Goal: Task Accomplishment & Management: Use online tool/utility

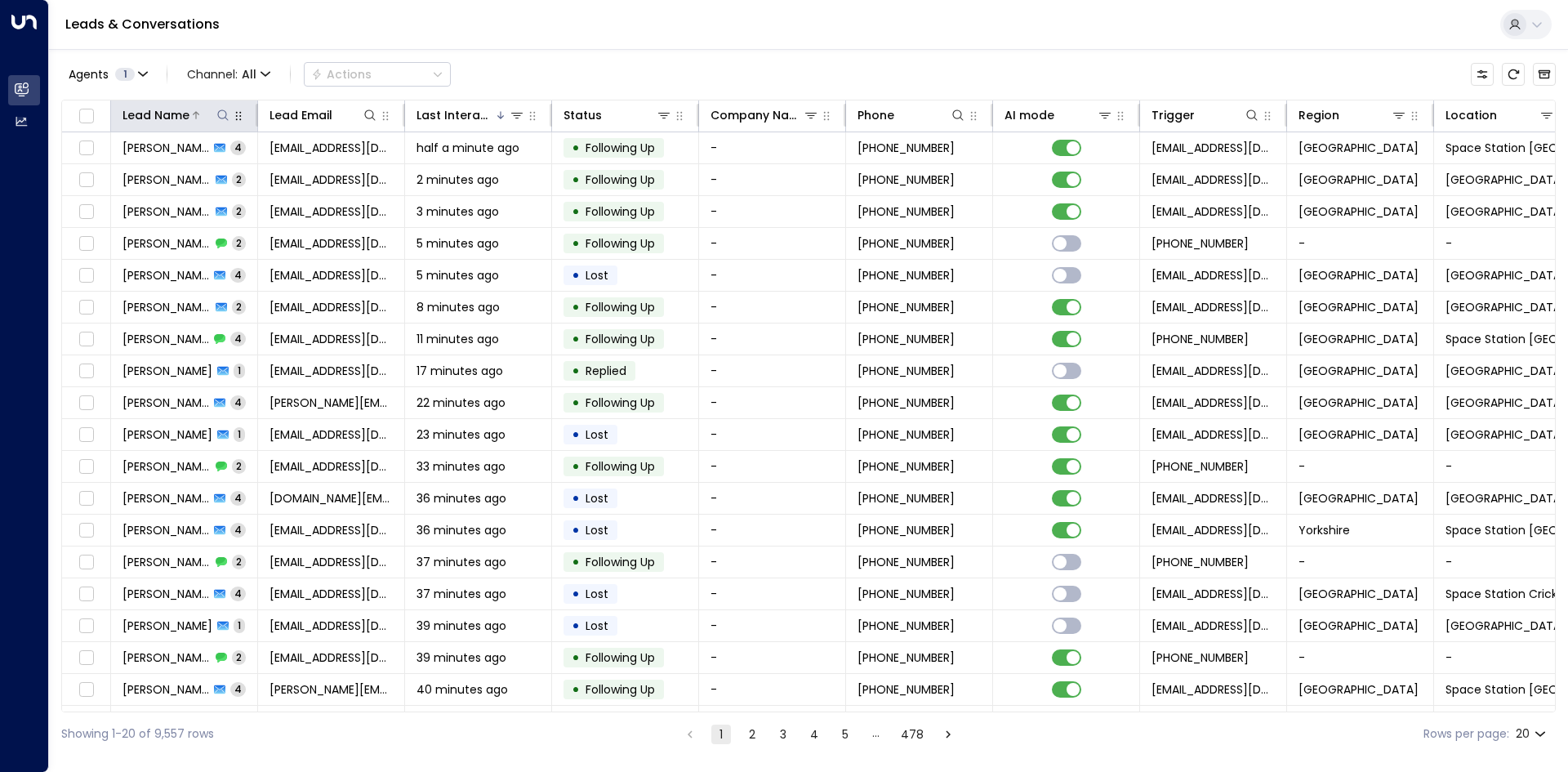
click at [225, 114] on icon at bounding box center [223, 114] width 13 height 13
click at [240, 176] on input "text" at bounding box center [223, 174] width 225 height 30
type input "****"
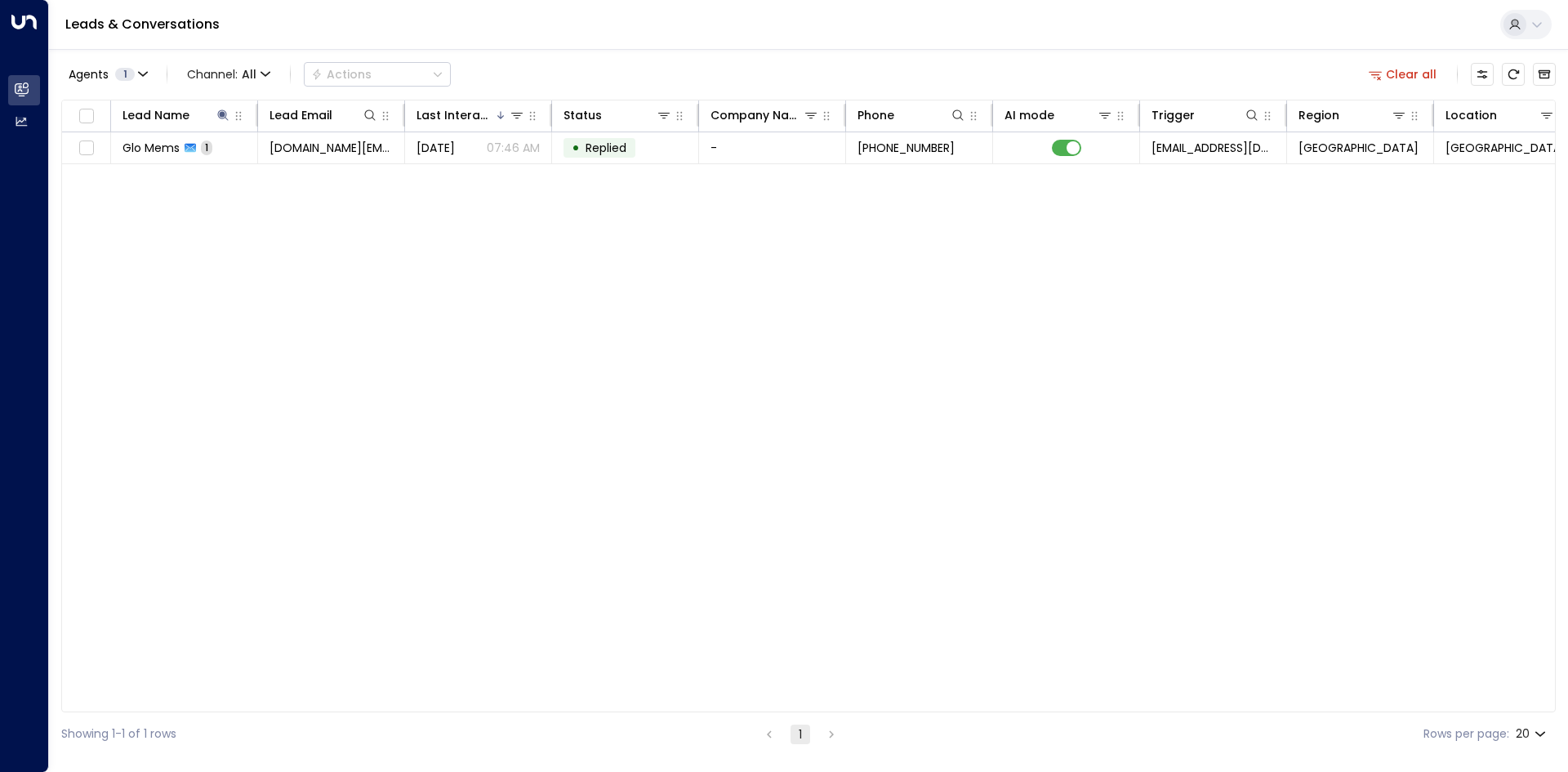
click at [249, 279] on div "Lead Name Lead Email Last Interacted Status Company Name Phone AI mode Trigger …" at bounding box center [808, 406] width 1494 height 612
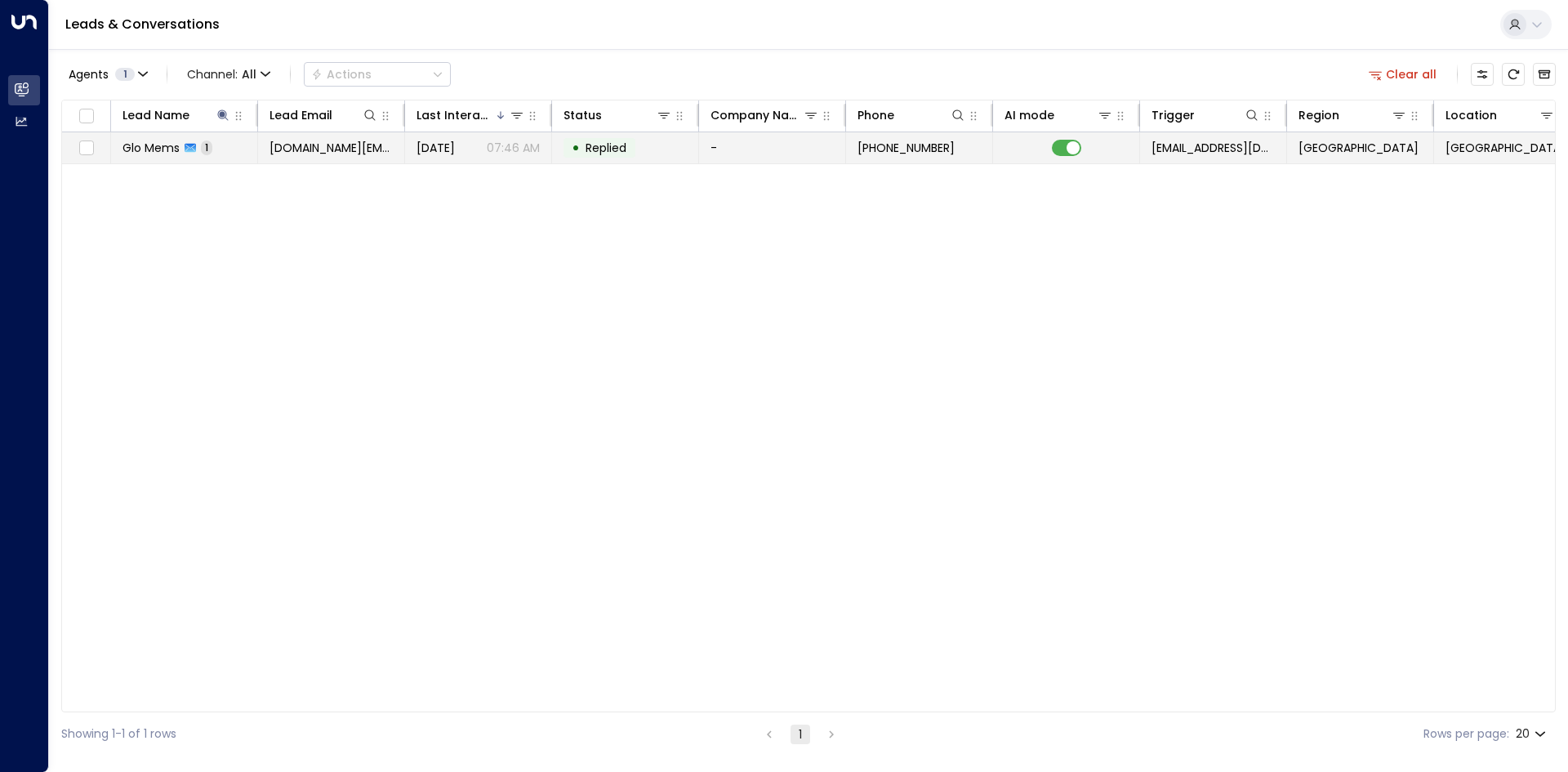
click at [275, 149] on span "[DOMAIN_NAME][EMAIL_ADDRESS][DOMAIN_NAME]" at bounding box center [331, 147] width 123 height 16
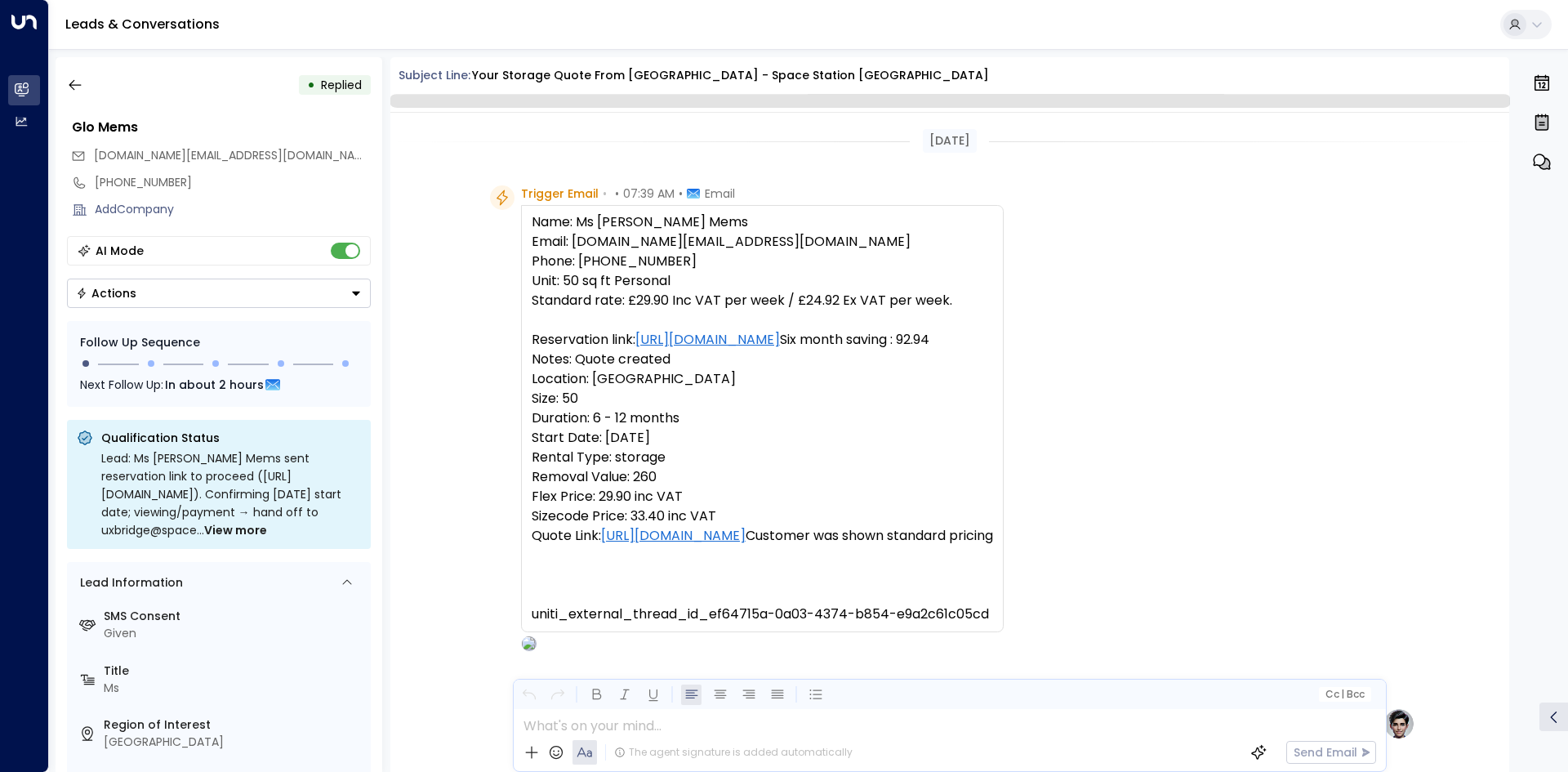
scroll to position [582, 0]
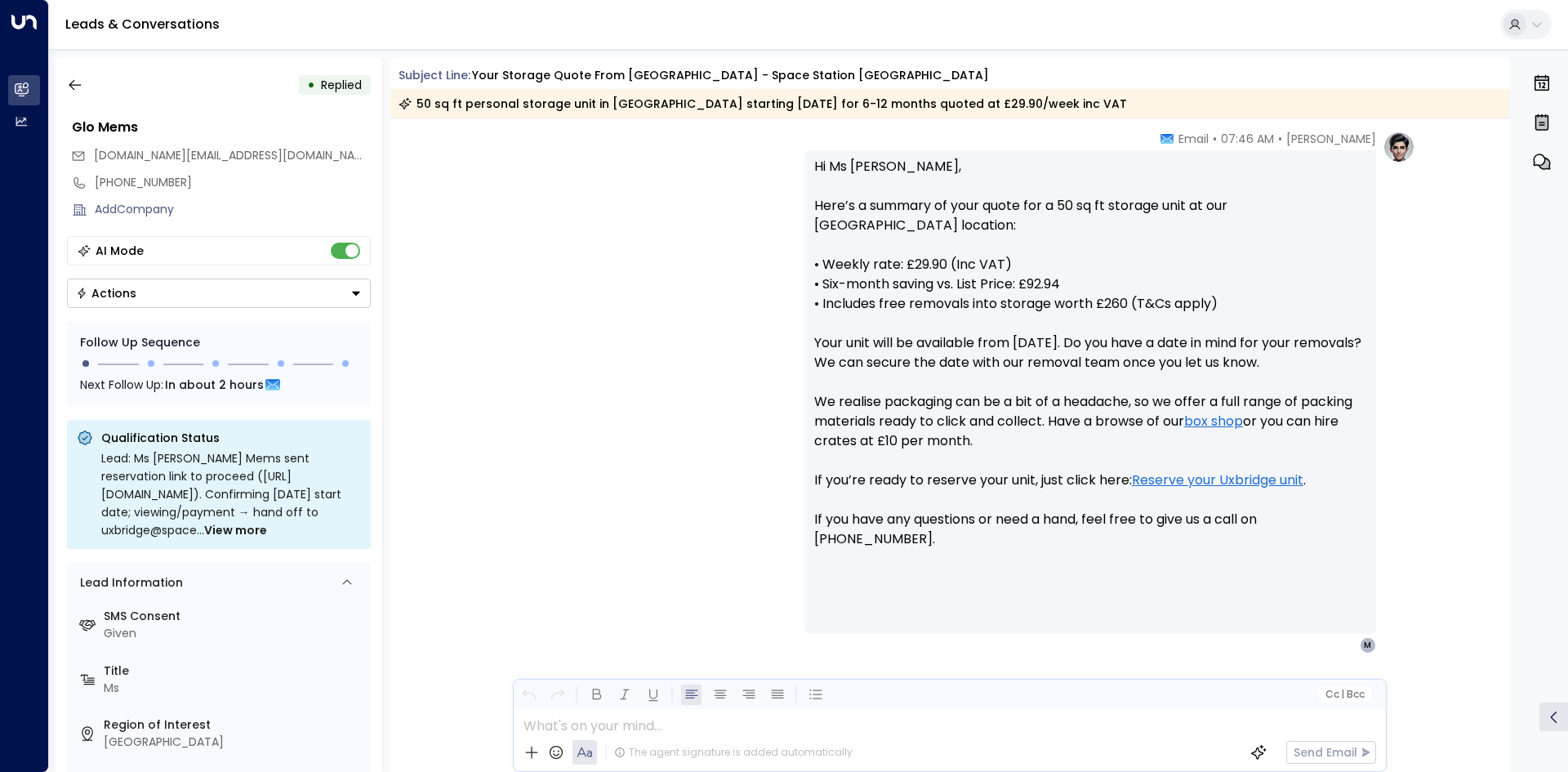
click at [90, 82] on div "• Replied" at bounding box center [218, 84] width 303 height 29
click at [85, 84] on button "button" at bounding box center [75, 84] width 29 height 29
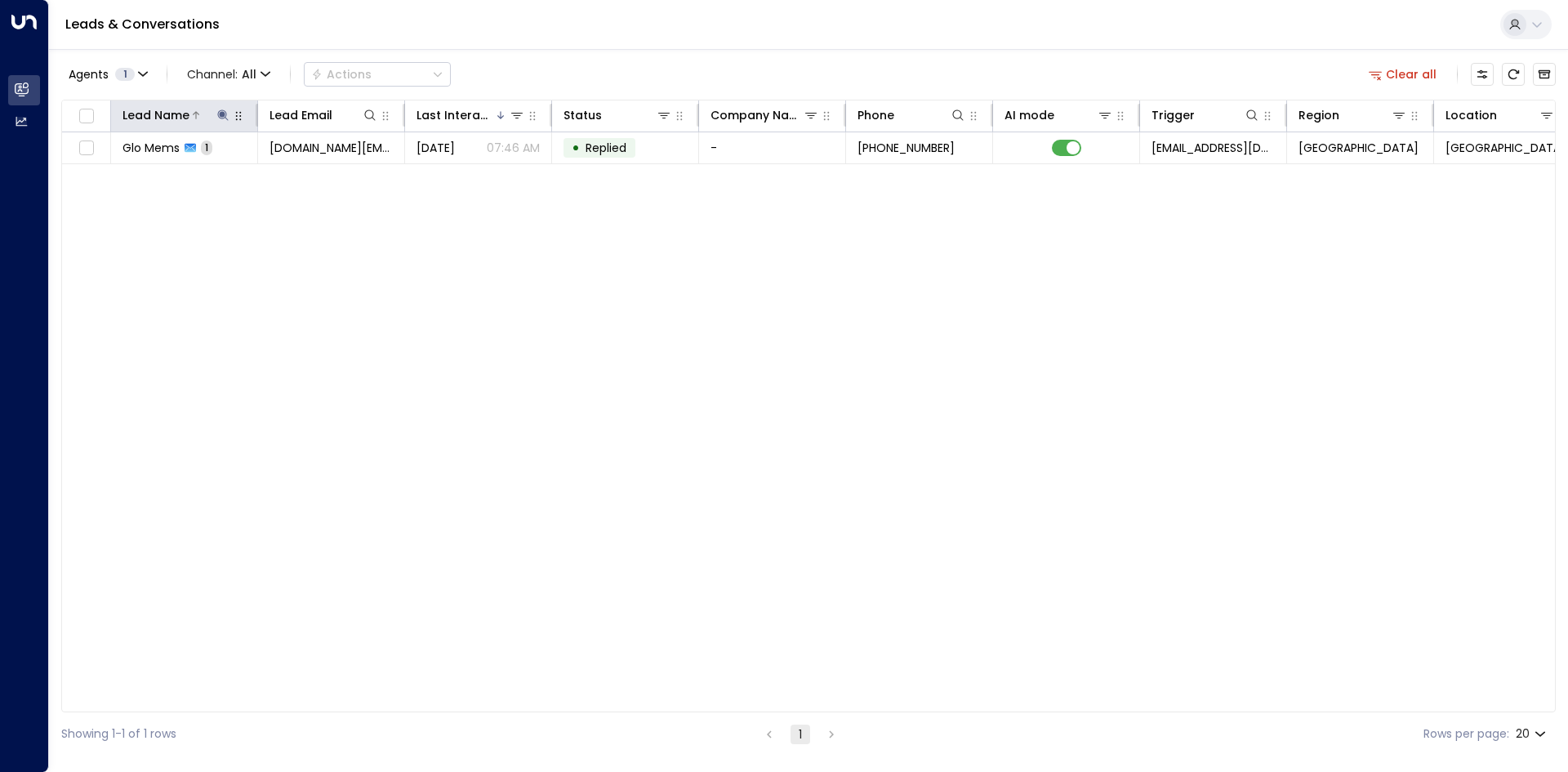
click at [225, 117] on icon at bounding box center [223, 114] width 11 height 11
click at [322, 176] on icon "button" at bounding box center [326, 175] width 11 height 11
click at [224, 174] on input "text" at bounding box center [223, 174] width 225 height 30
type input "*******"
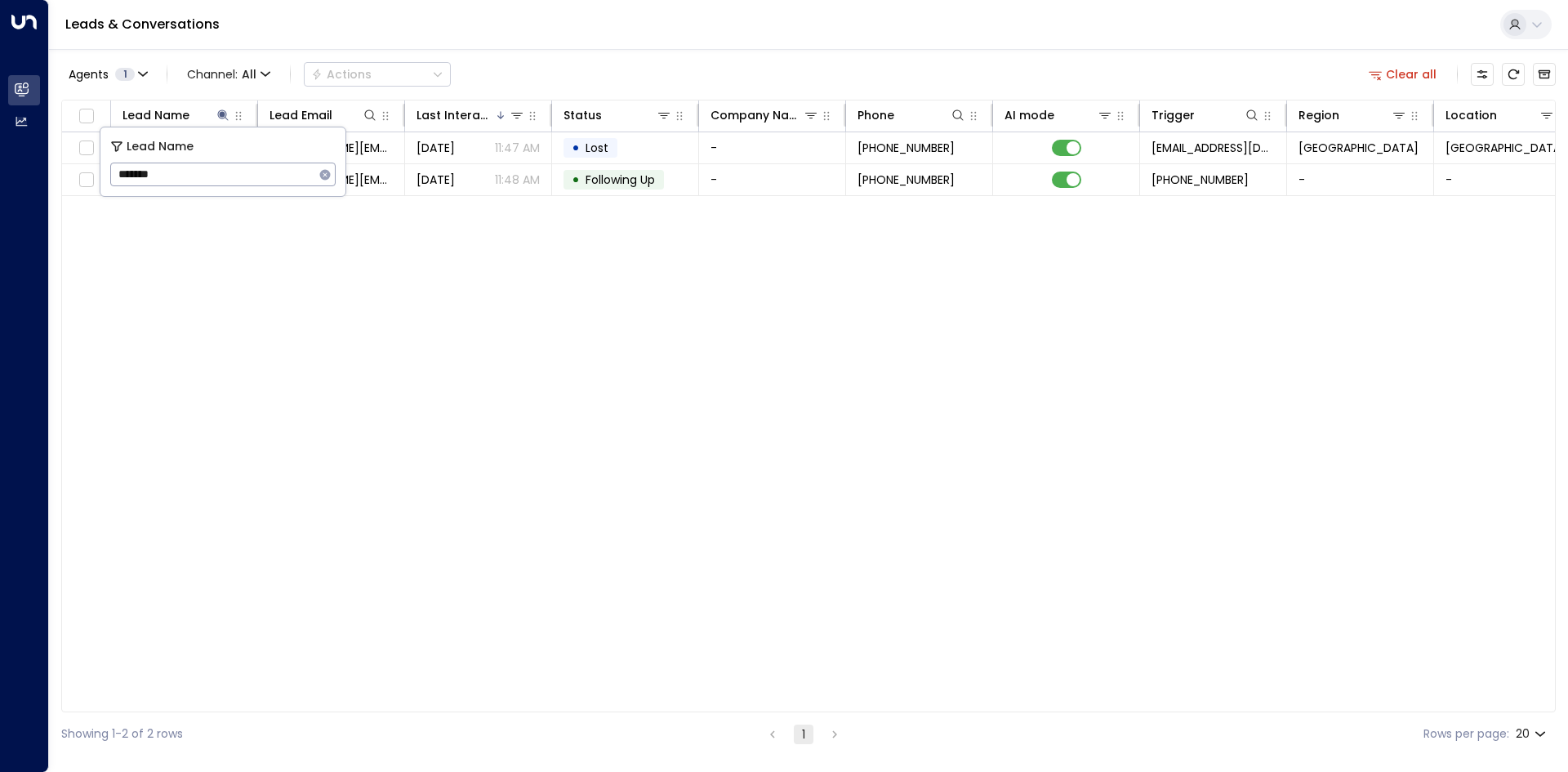
click at [340, 264] on div "Lead Name Lead Email Last Interacted Status Company Name Phone AI mode Trigger …" at bounding box center [808, 406] width 1494 height 612
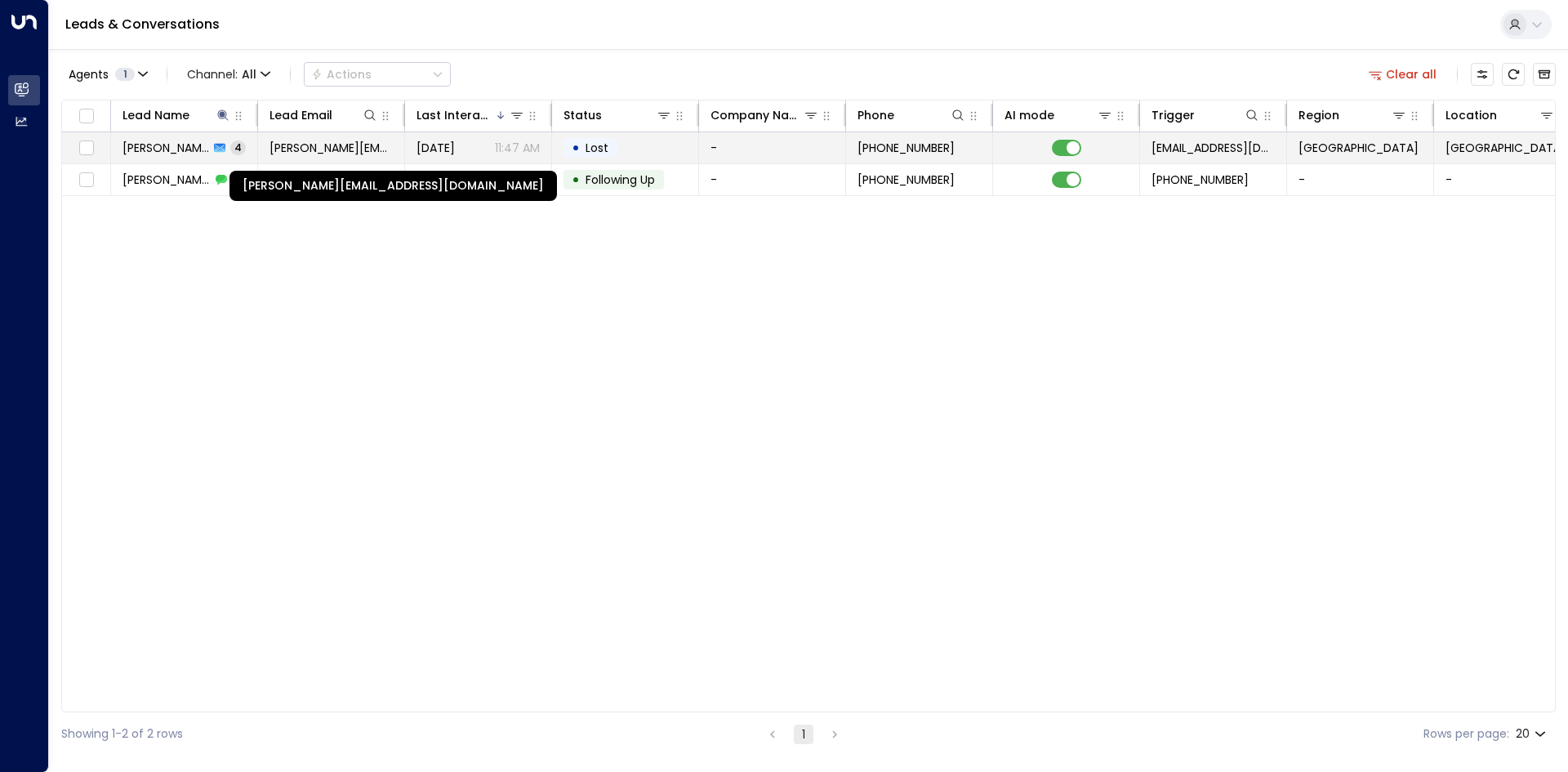
click at [331, 146] on span "[PERSON_NAME][EMAIL_ADDRESS][DOMAIN_NAME]" at bounding box center [331, 147] width 123 height 16
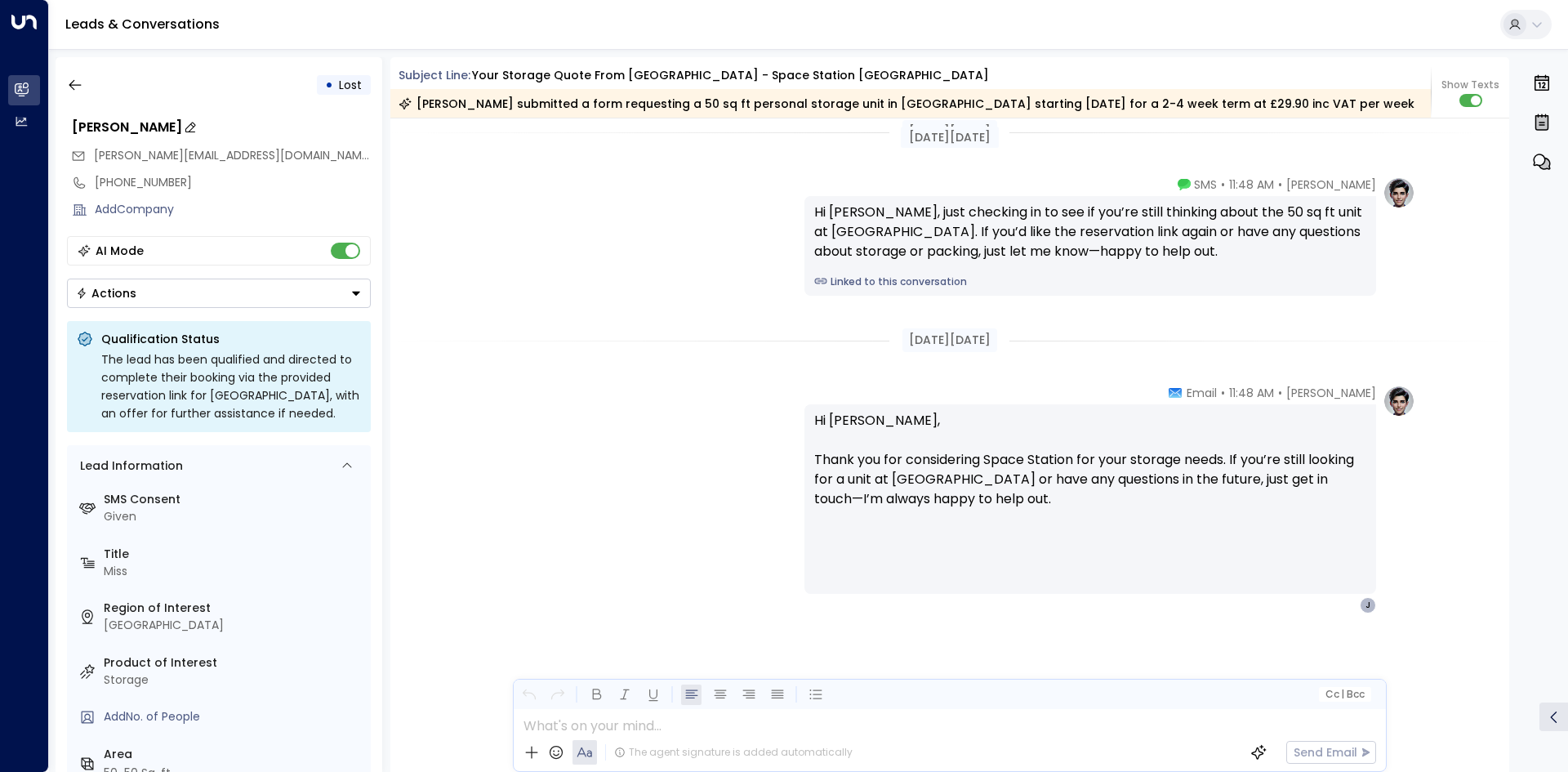
scroll to position [2369, 0]
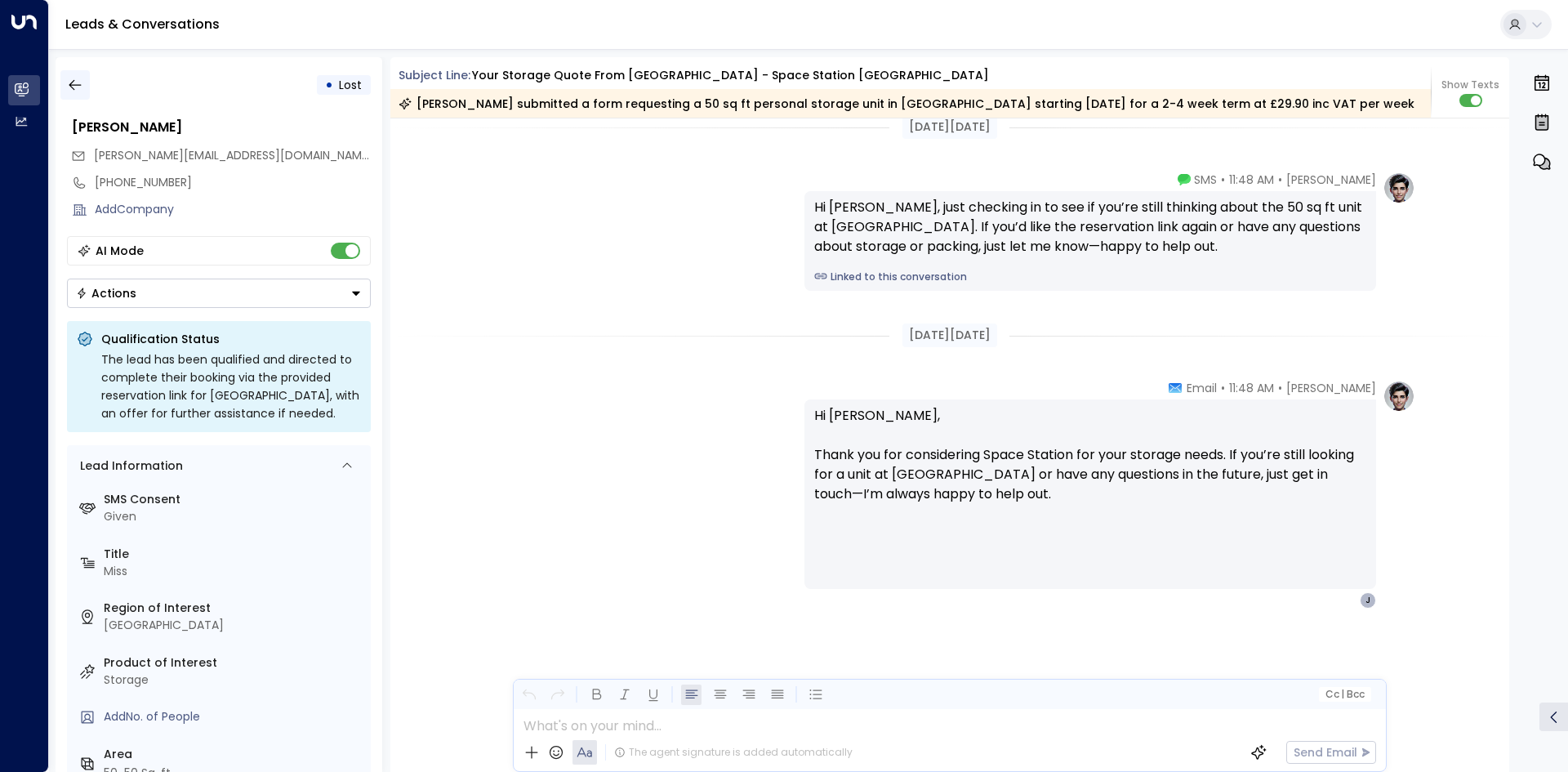
click at [87, 87] on button "button" at bounding box center [75, 84] width 29 height 29
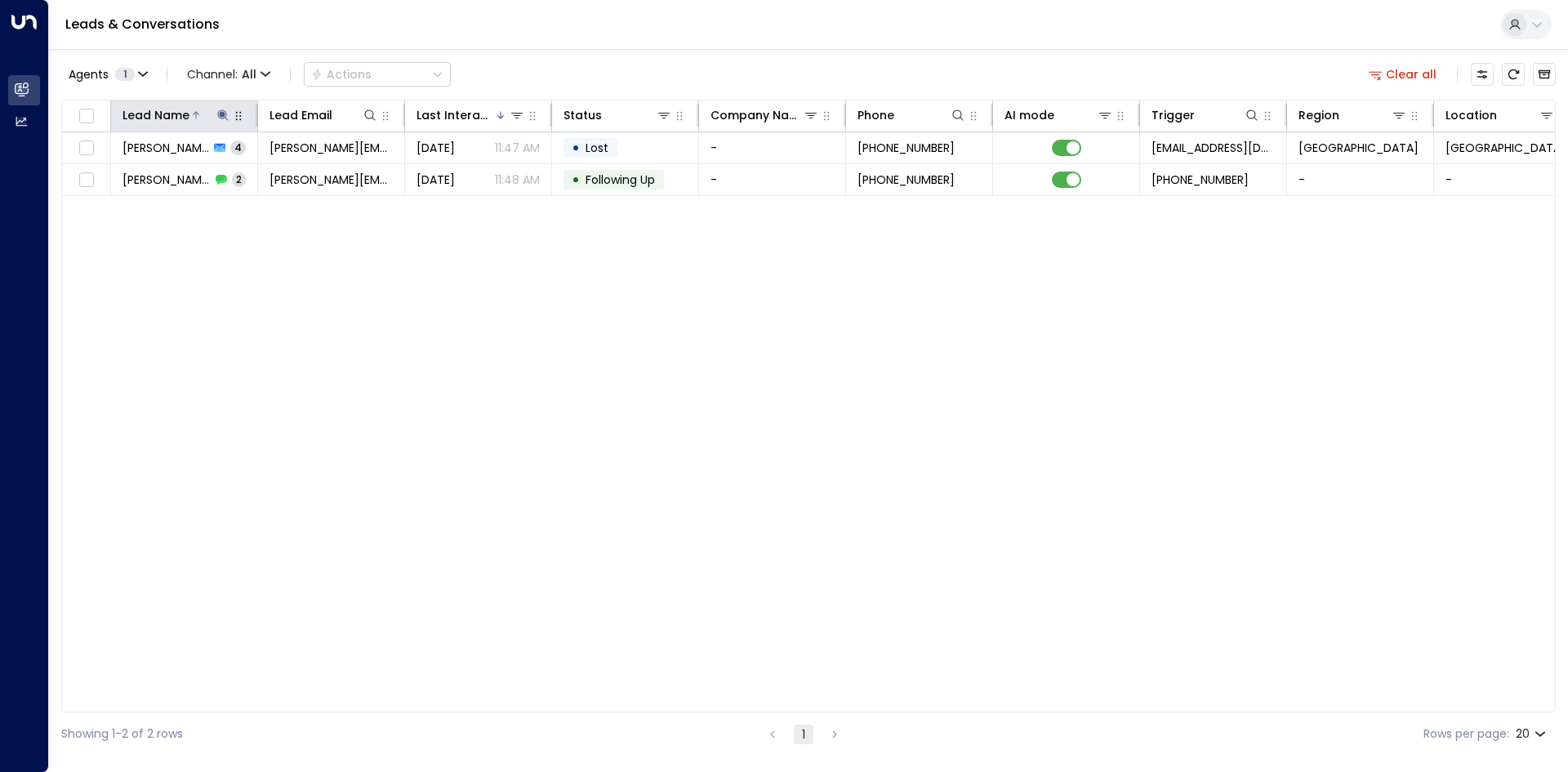
click at [224, 112] on icon at bounding box center [223, 114] width 13 height 13
click at [330, 177] on icon "button" at bounding box center [326, 175] width 11 height 11
click at [236, 171] on input "text" at bounding box center [223, 174] width 225 height 30
type input "*****"
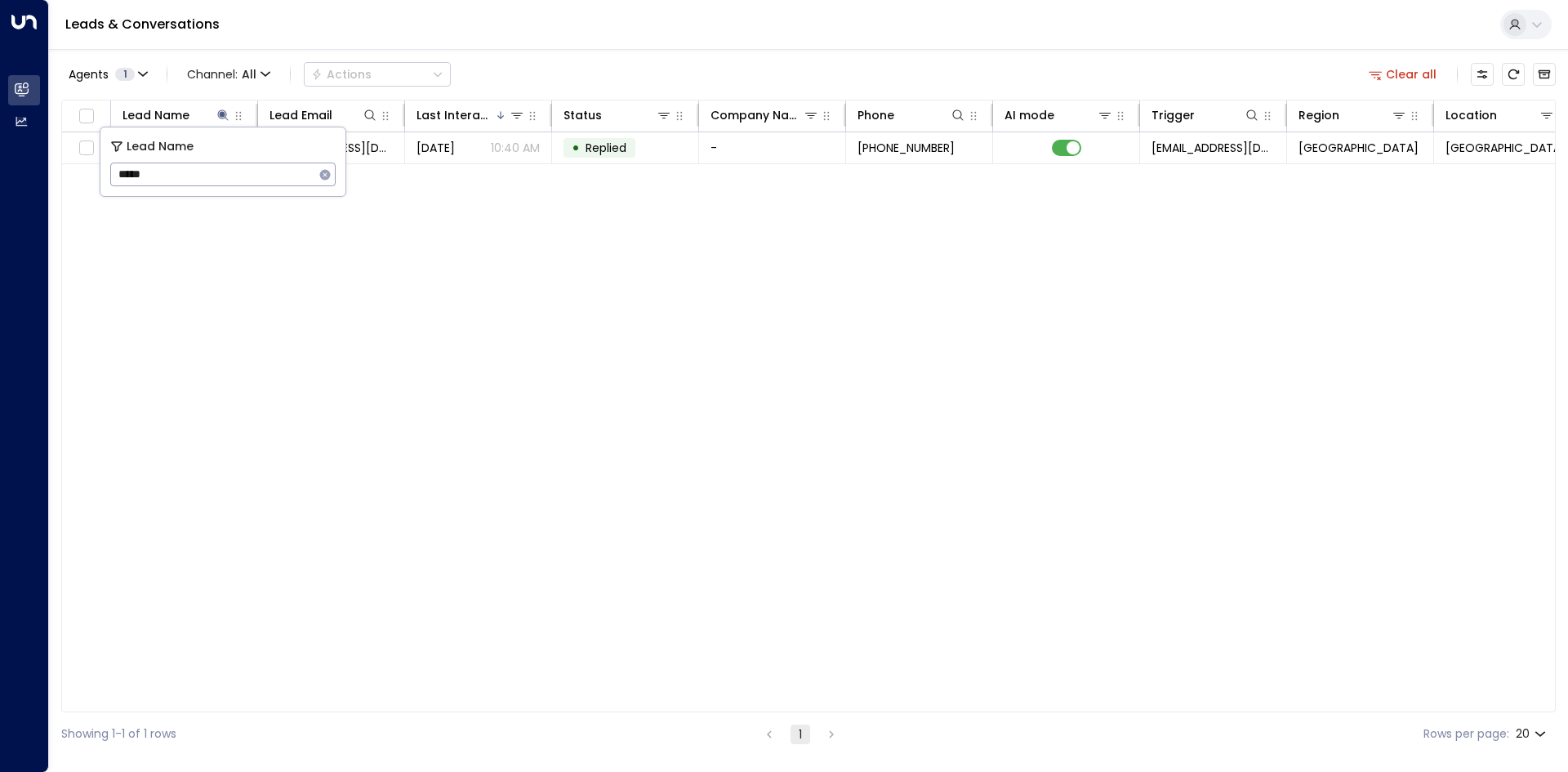
click at [295, 218] on div "Lead Name Lead Email Last Interacted Status Company Name Phone AI mode Trigger …" at bounding box center [808, 406] width 1494 height 612
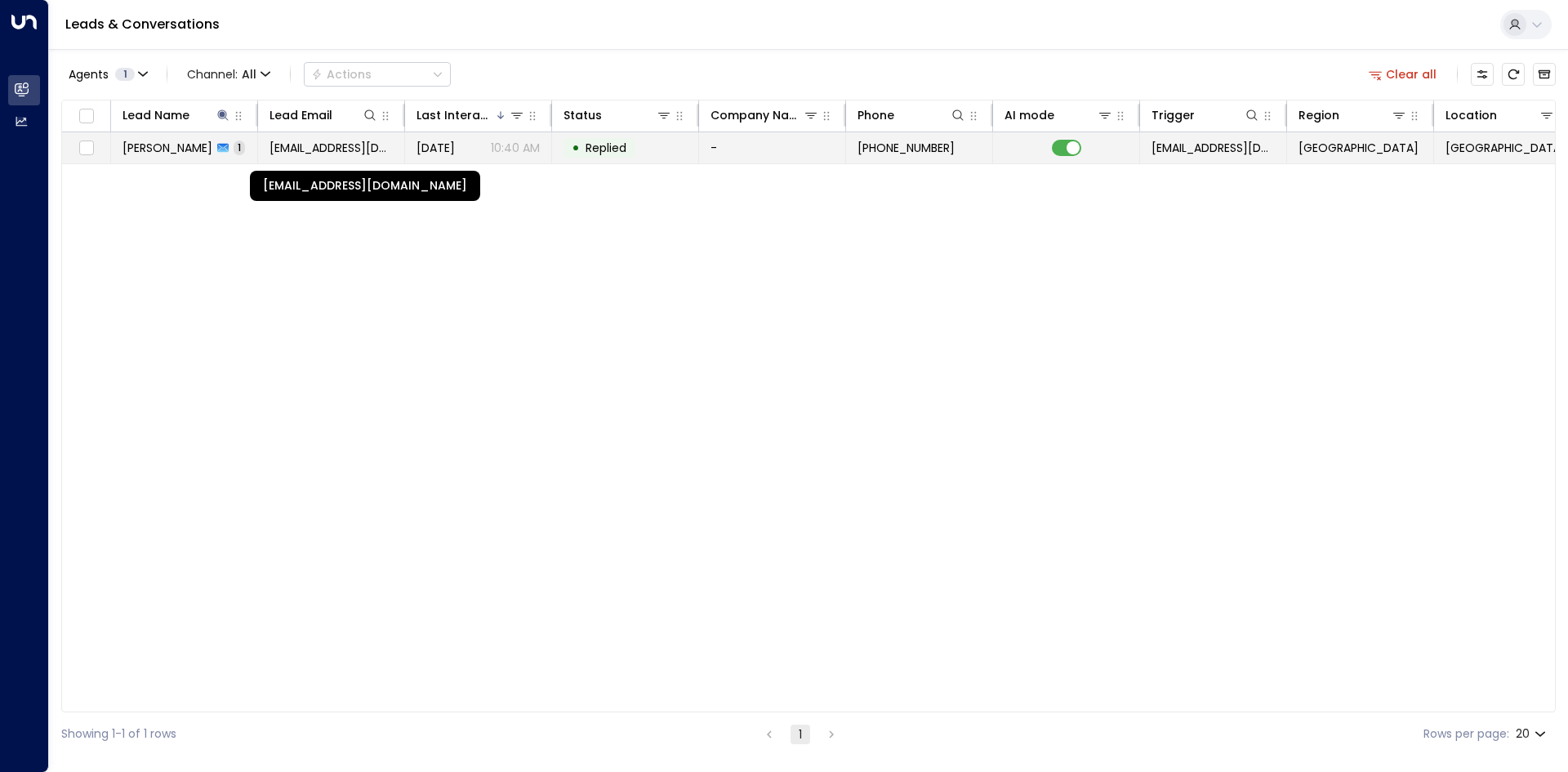
click at [310, 146] on span "[EMAIL_ADDRESS][DOMAIN_NAME]" at bounding box center [331, 147] width 123 height 16
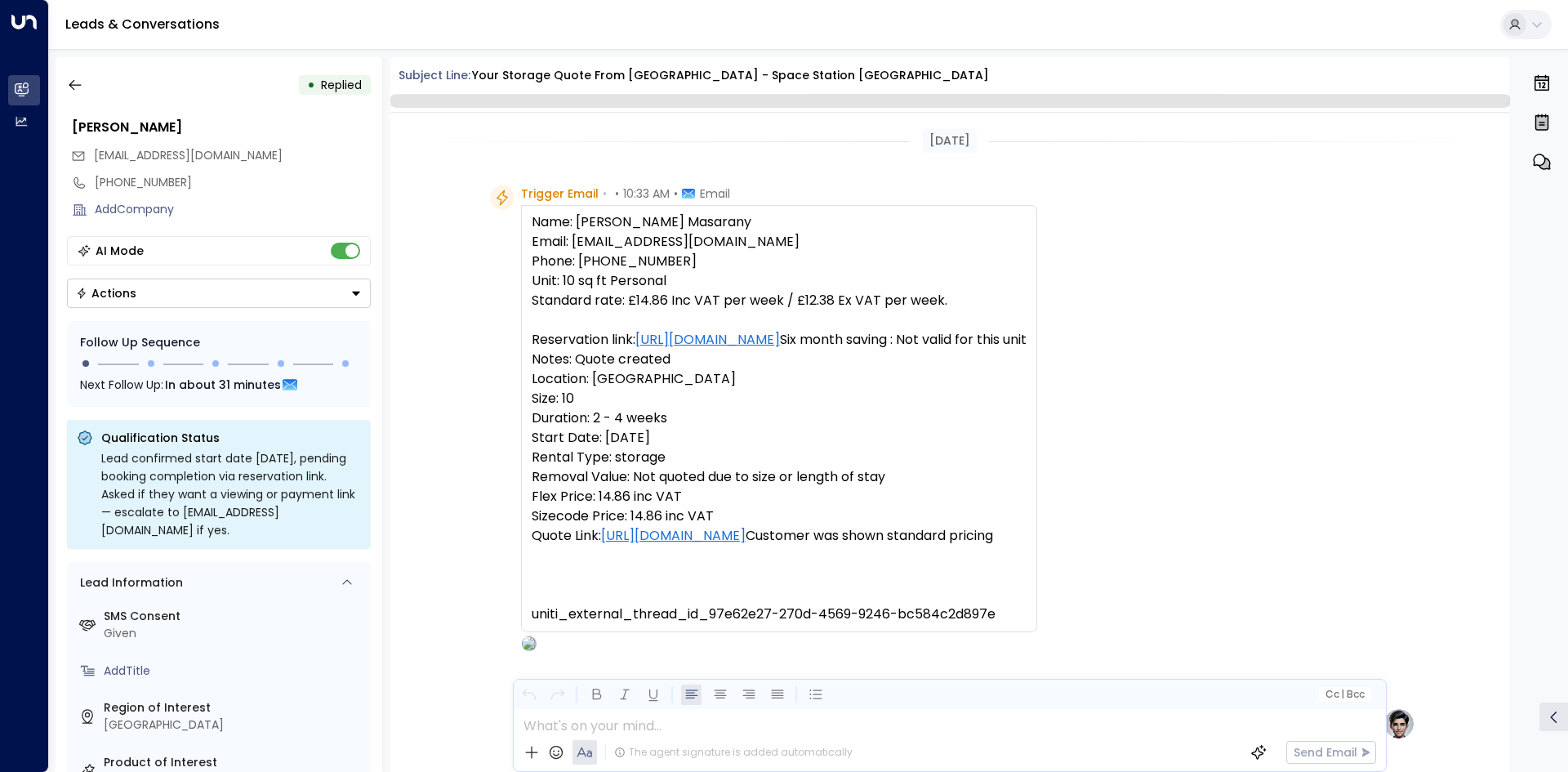
scroll to position [599, 0]
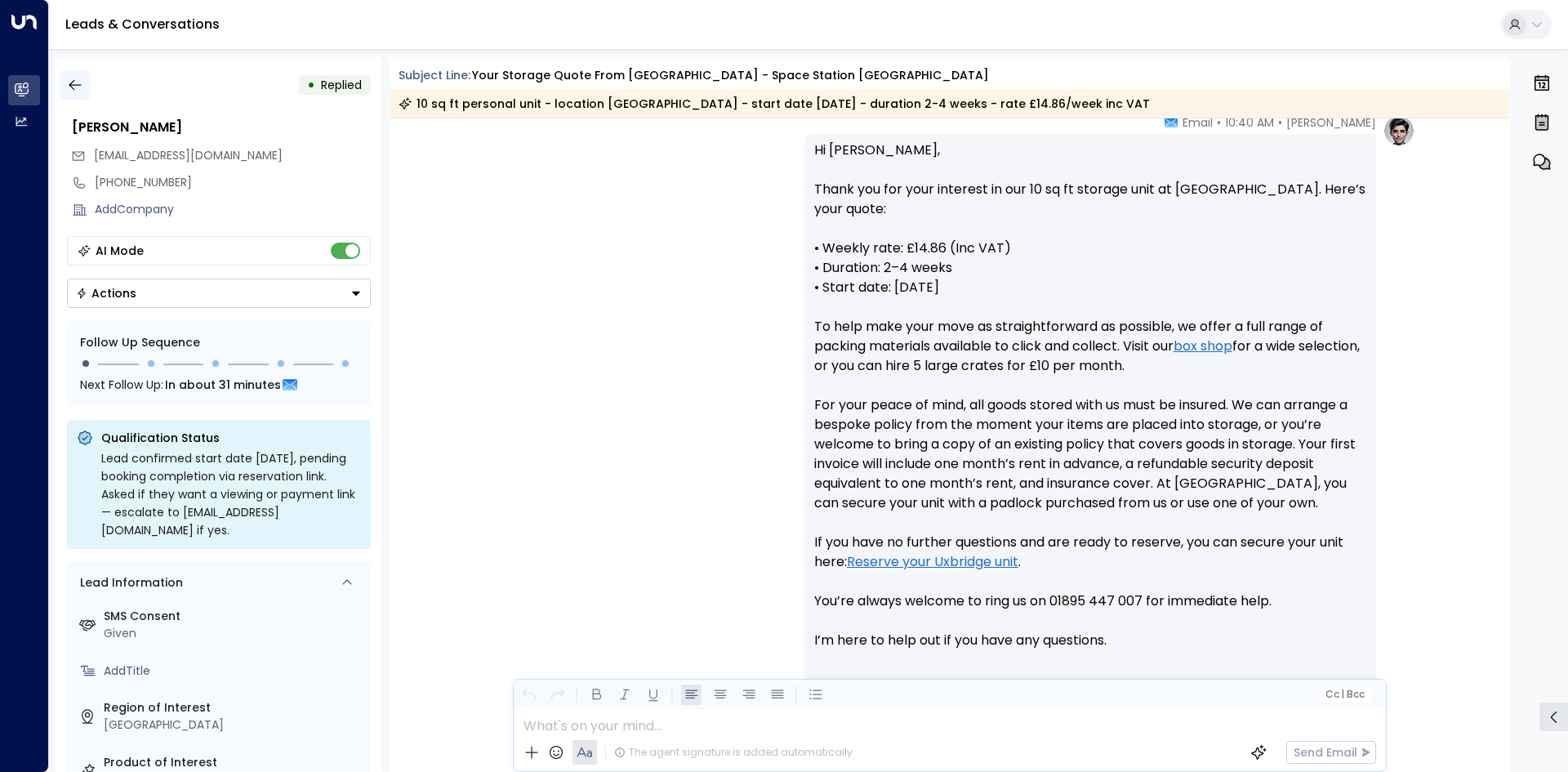
click at [83, 89] on button "button" at bounding box center [75, 84] width 29 height 29
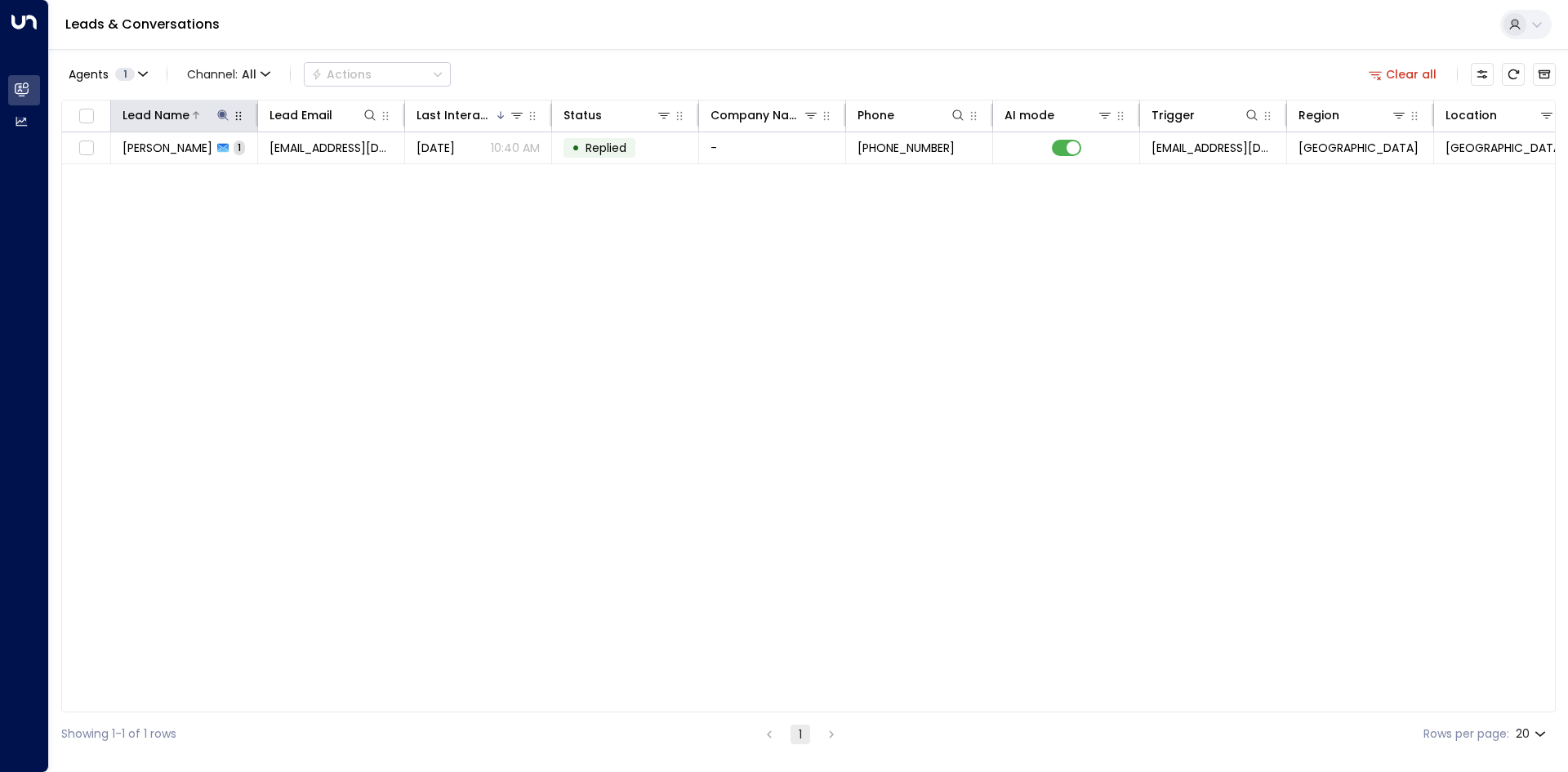
click at [227, 117] on icon at bounding box center [223, 114] width 13 height 13
click at [319, 172] on icon "button" at bounding box center [325, 175] width 13 height 13
click at [222, 172] on input "text" at bounding box center [223, 174] width 225 height 30
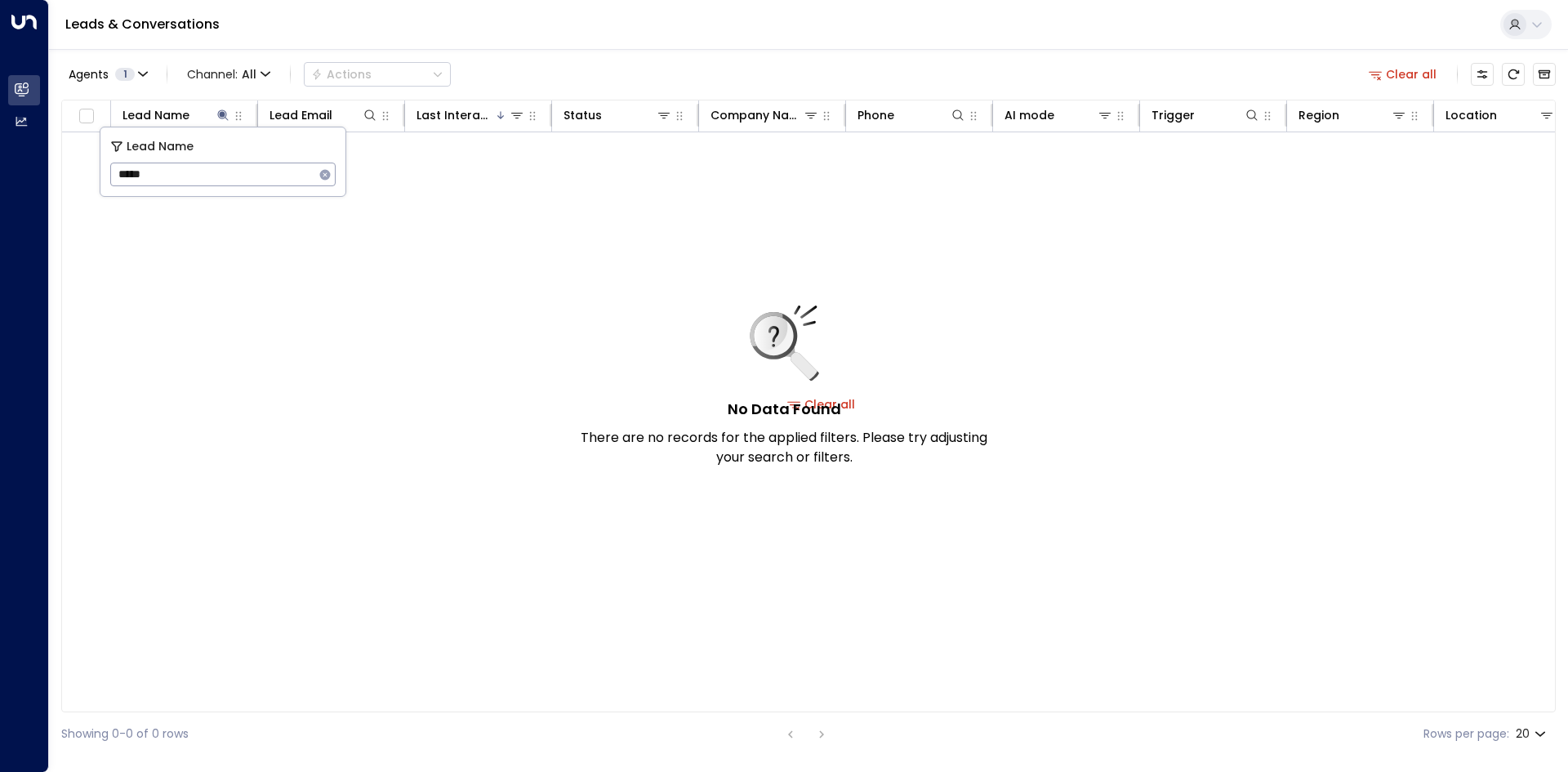
type input "******"
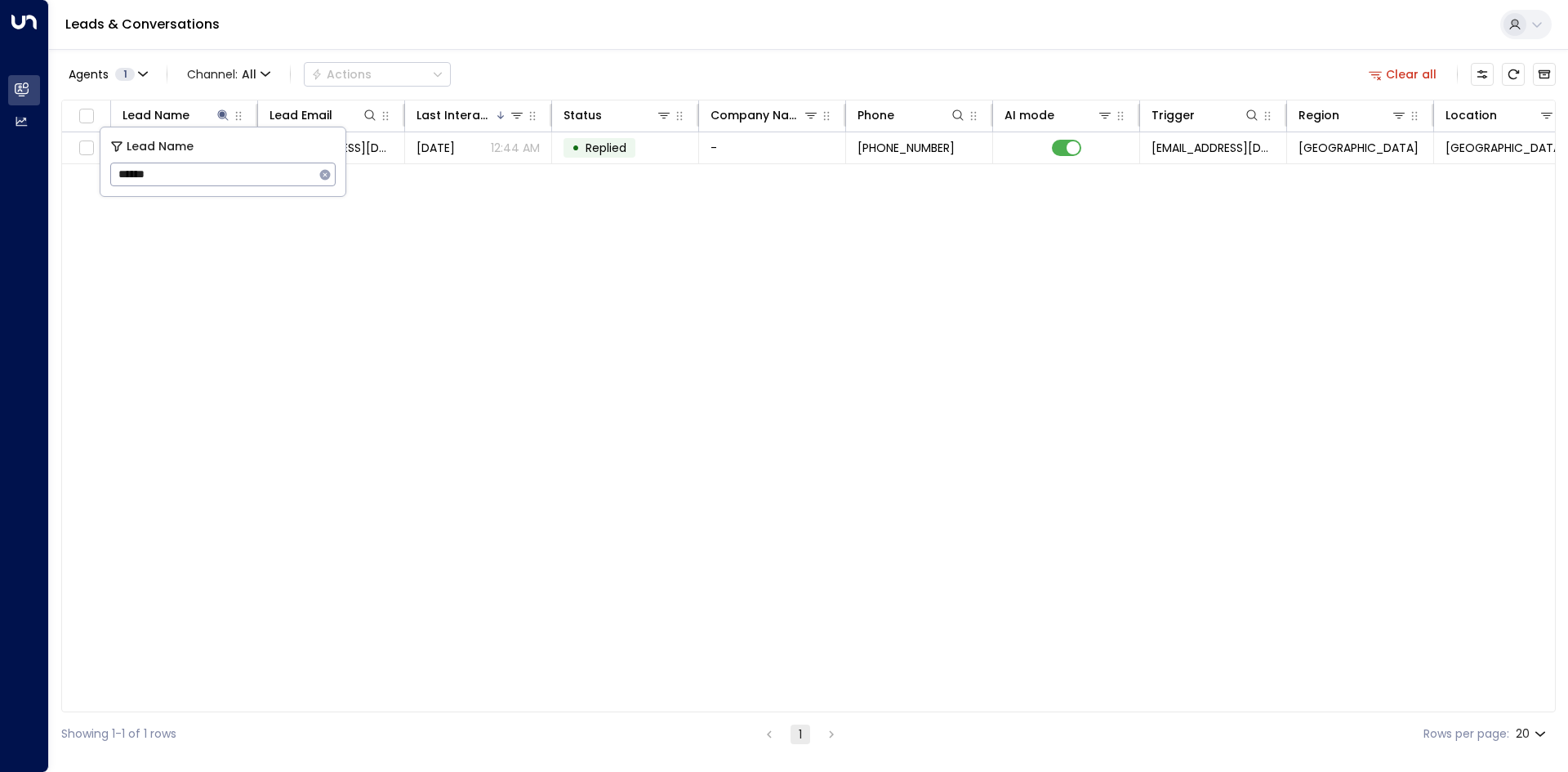
click at [231, 277] on div "Lead Name Lead Email Last Interacted Status Company Name Phone AI mode Trigger …" at bounding box center [808, 406] width 1494 height 612
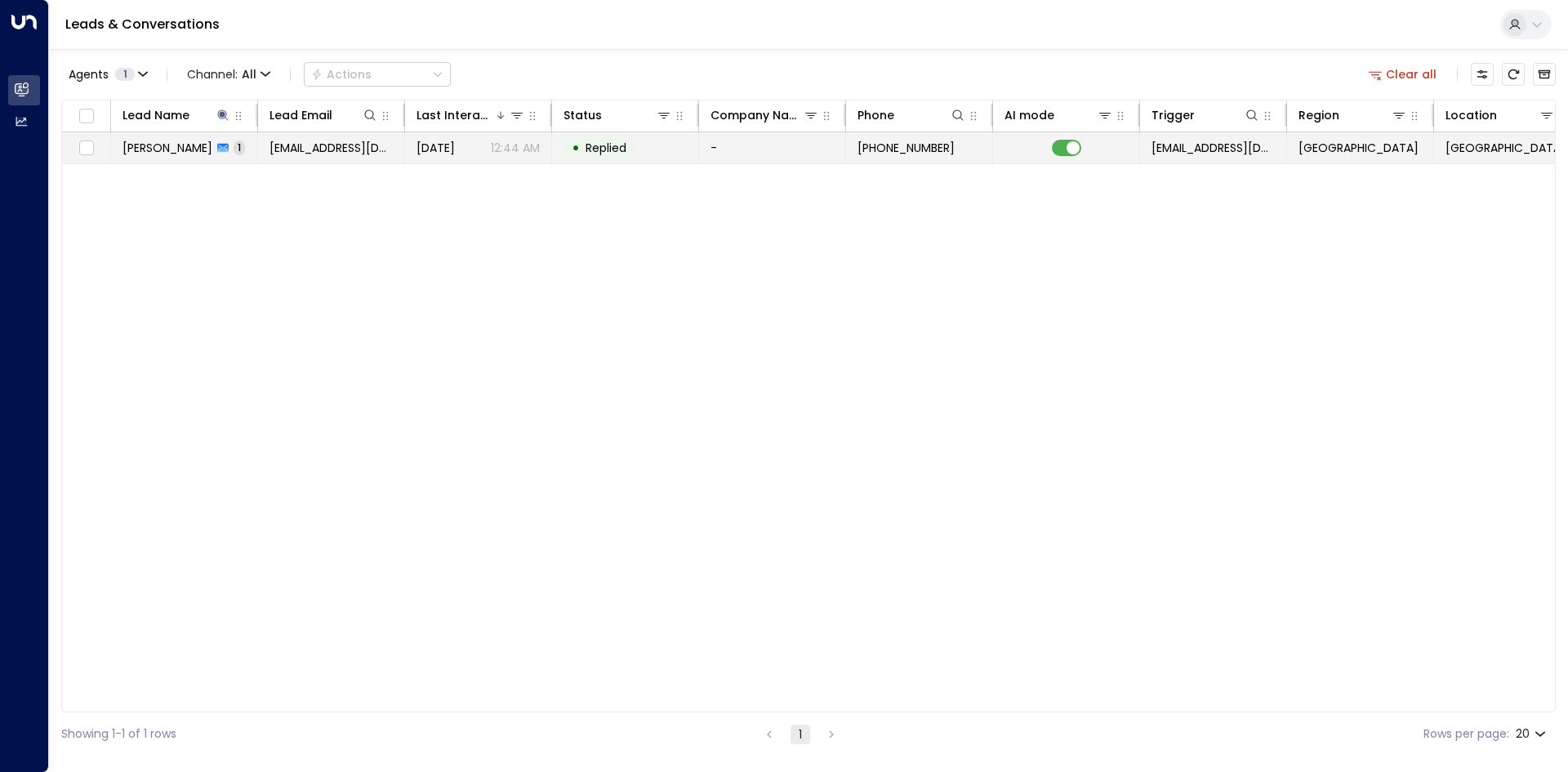
click at [233, 147] on span "1" at bounding box center [239, 147] width 12 height 14
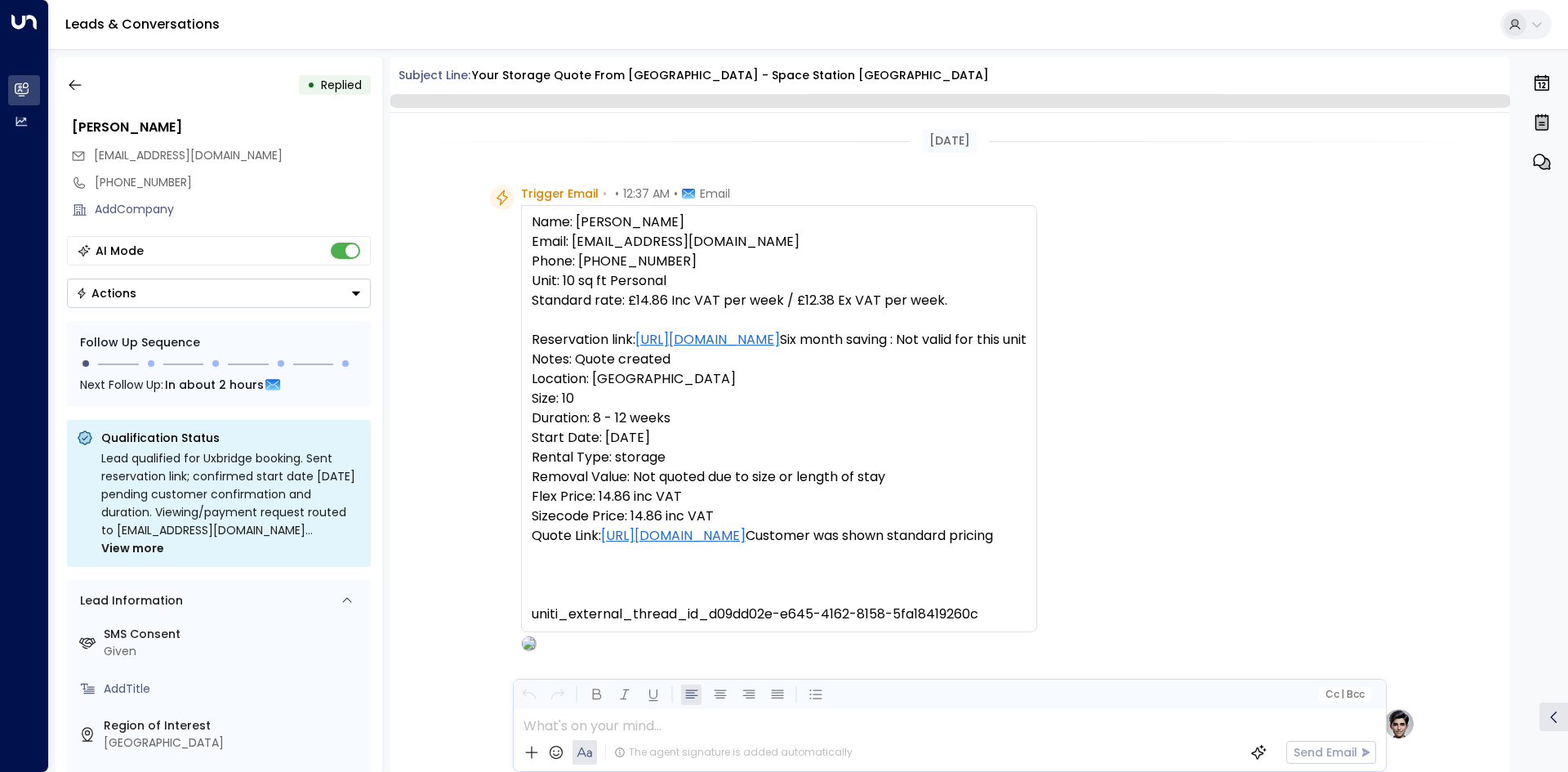
scroll to position [599, 0]
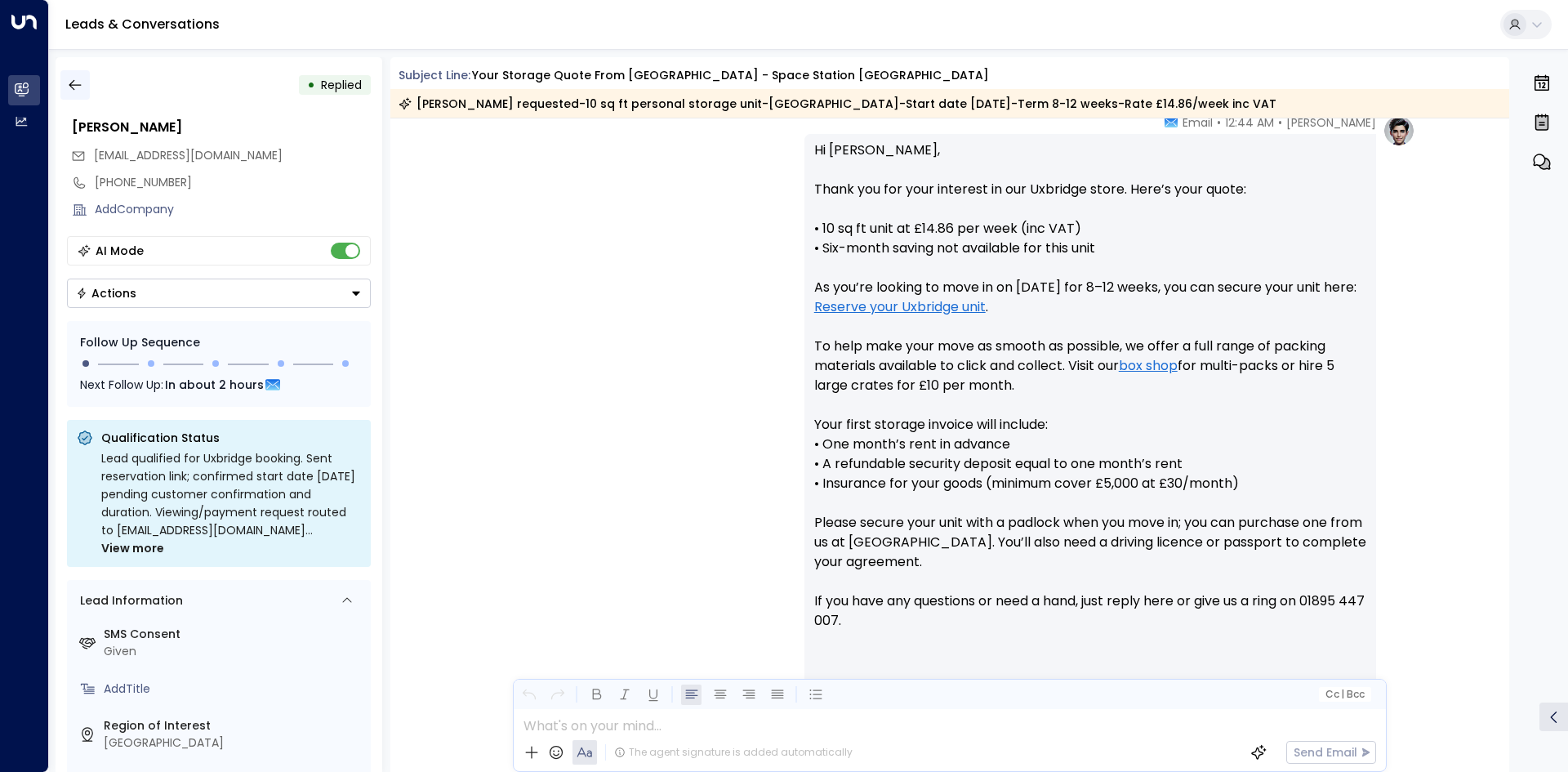
click at [71, 85] on icon "button" at bounding box center [75, 85] width 12 height 11
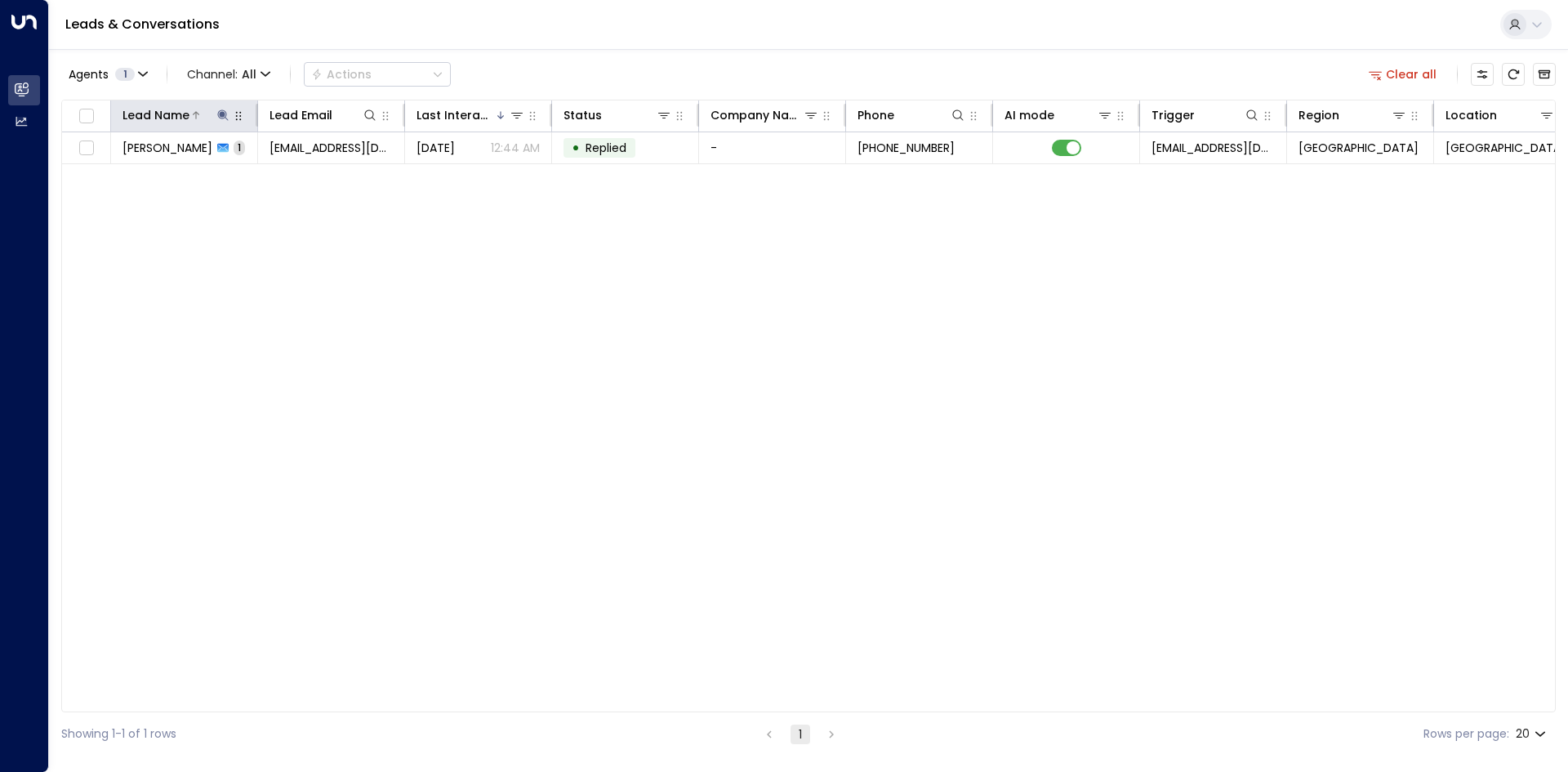
click at [225, 116] on icon at bounding box center [223, 114] width 13 height 13
click at [323, 172] on icon "button" at bounding box center [325, 175] width 13 height 13
click at [197, 171] on input "text" at bounding box center [223, 174] width 225 height 30
type input "********"
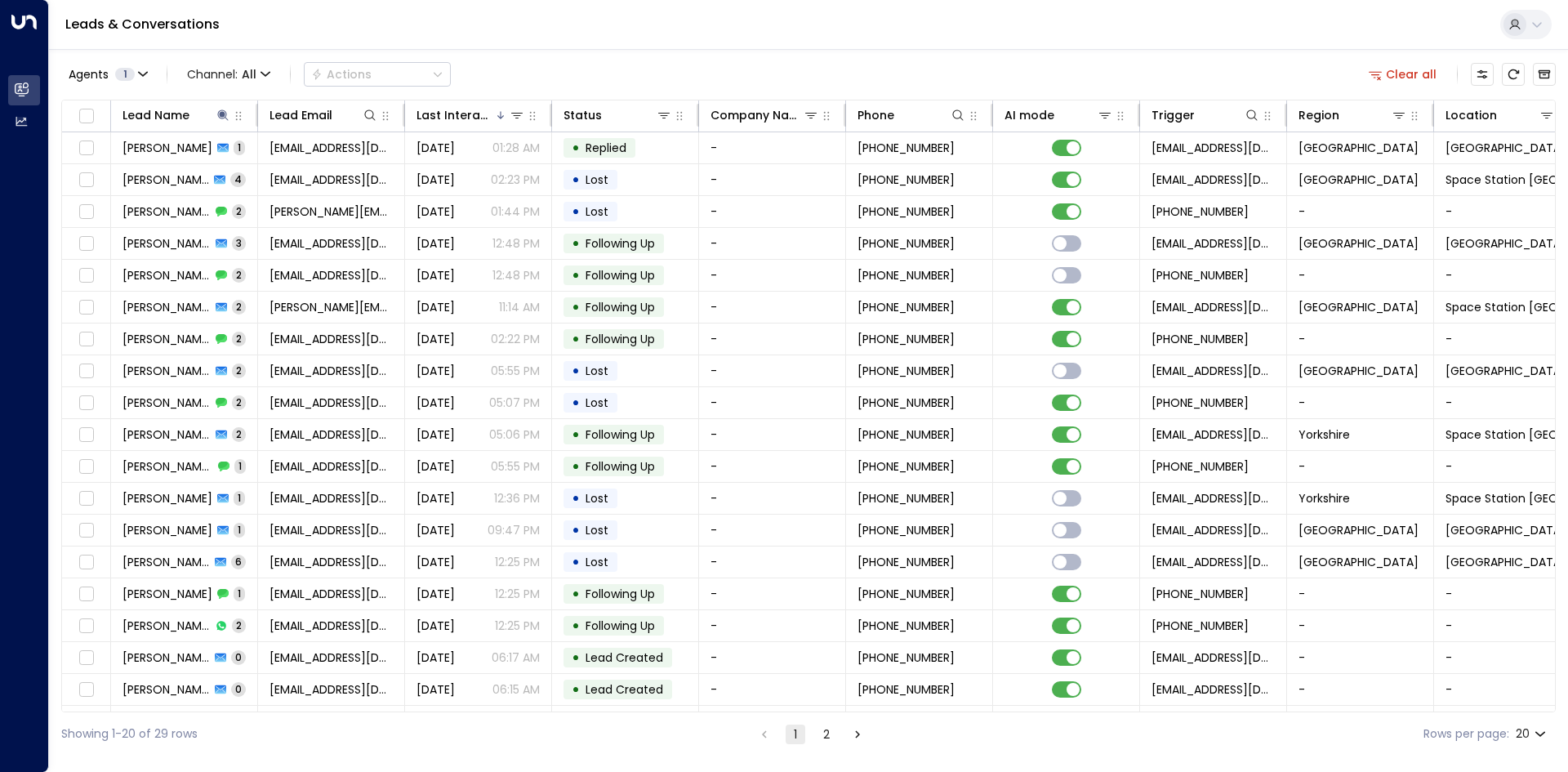
click at [578, 32] on div "Leads & Conversations" at bounding box center [808, 25] width 1519 height 50
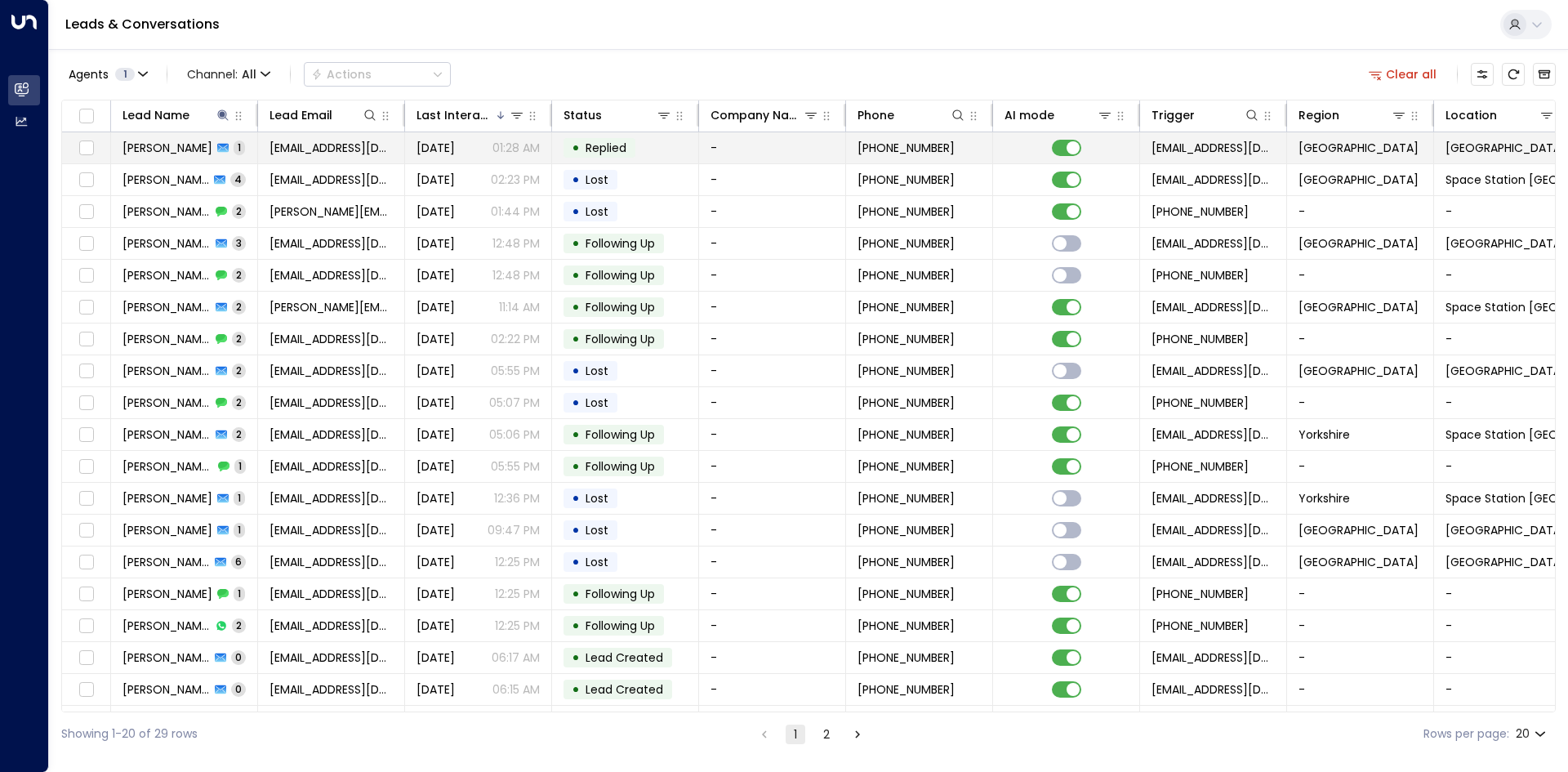
click at [397, 146] on td "[EMAIL_ADDRESS][DOMAIN_NAME]" at bounding box center [332, 147] width 147 height 31
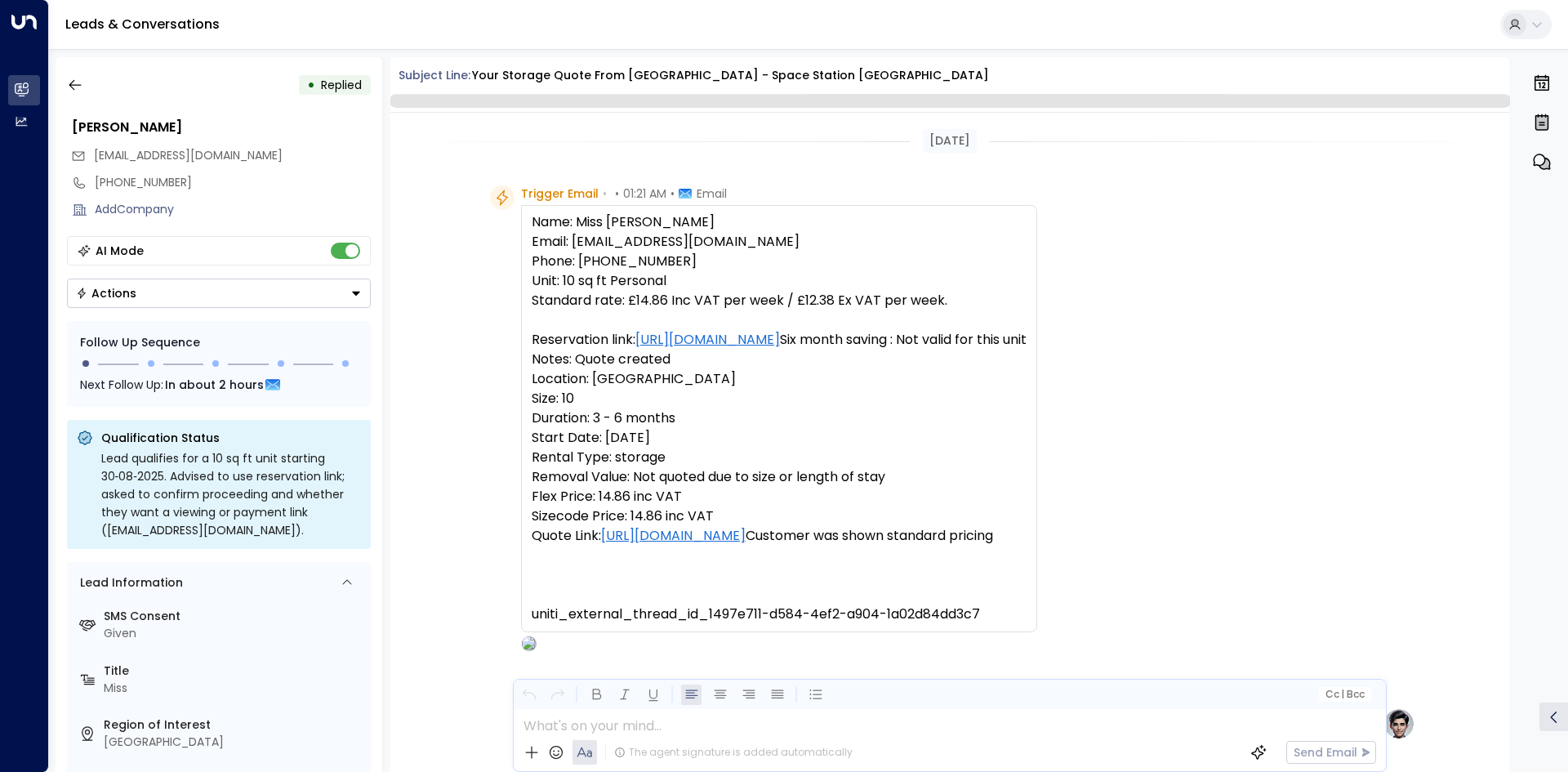
scroll to position [681, 0]
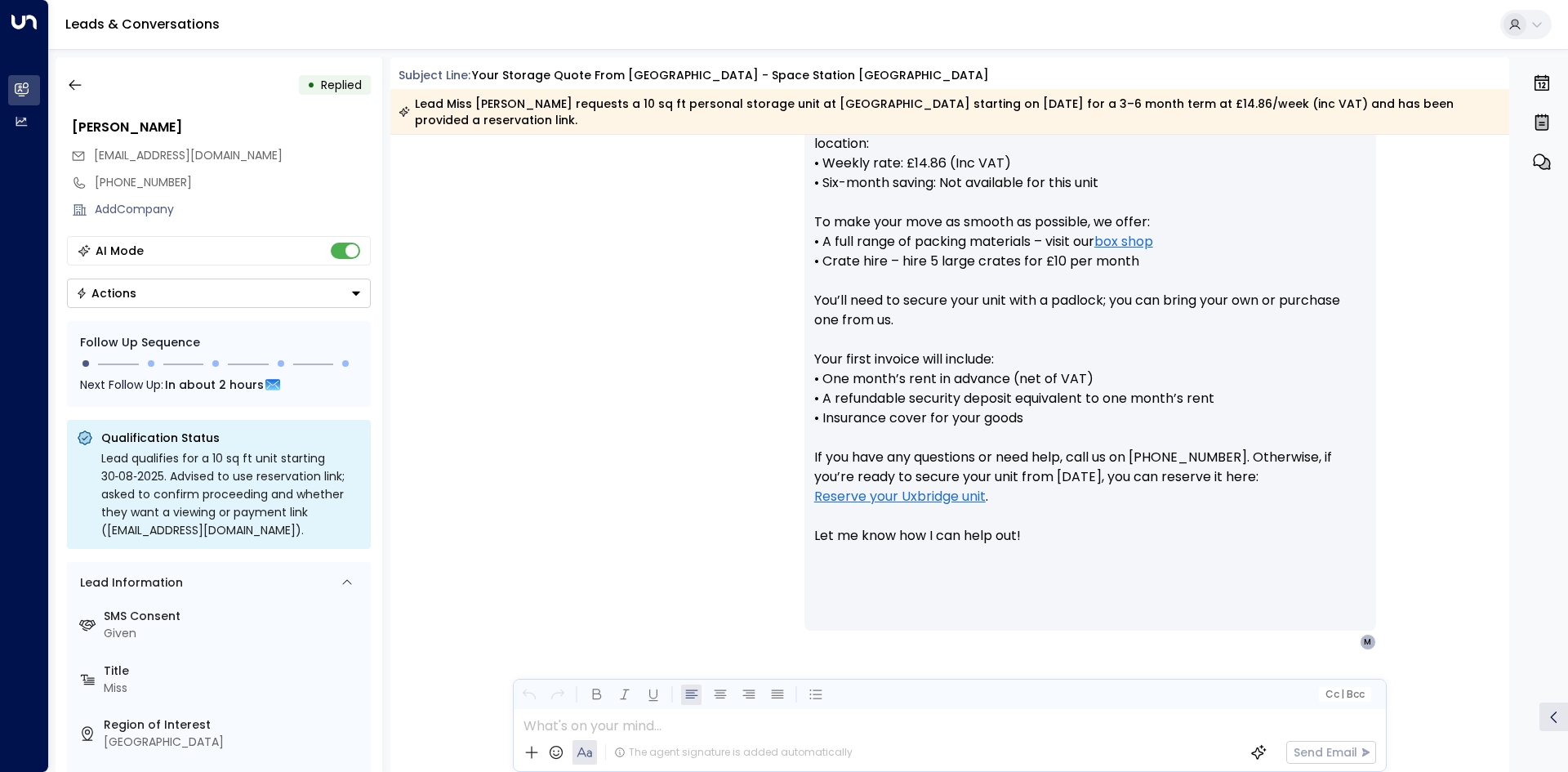
click at [90, 87] on div "• Replied" at bounding box center [218, 84] width 303 height 29
click at [82, 89] on icon "button" at bounding box center [75, 85] width 16 height 16
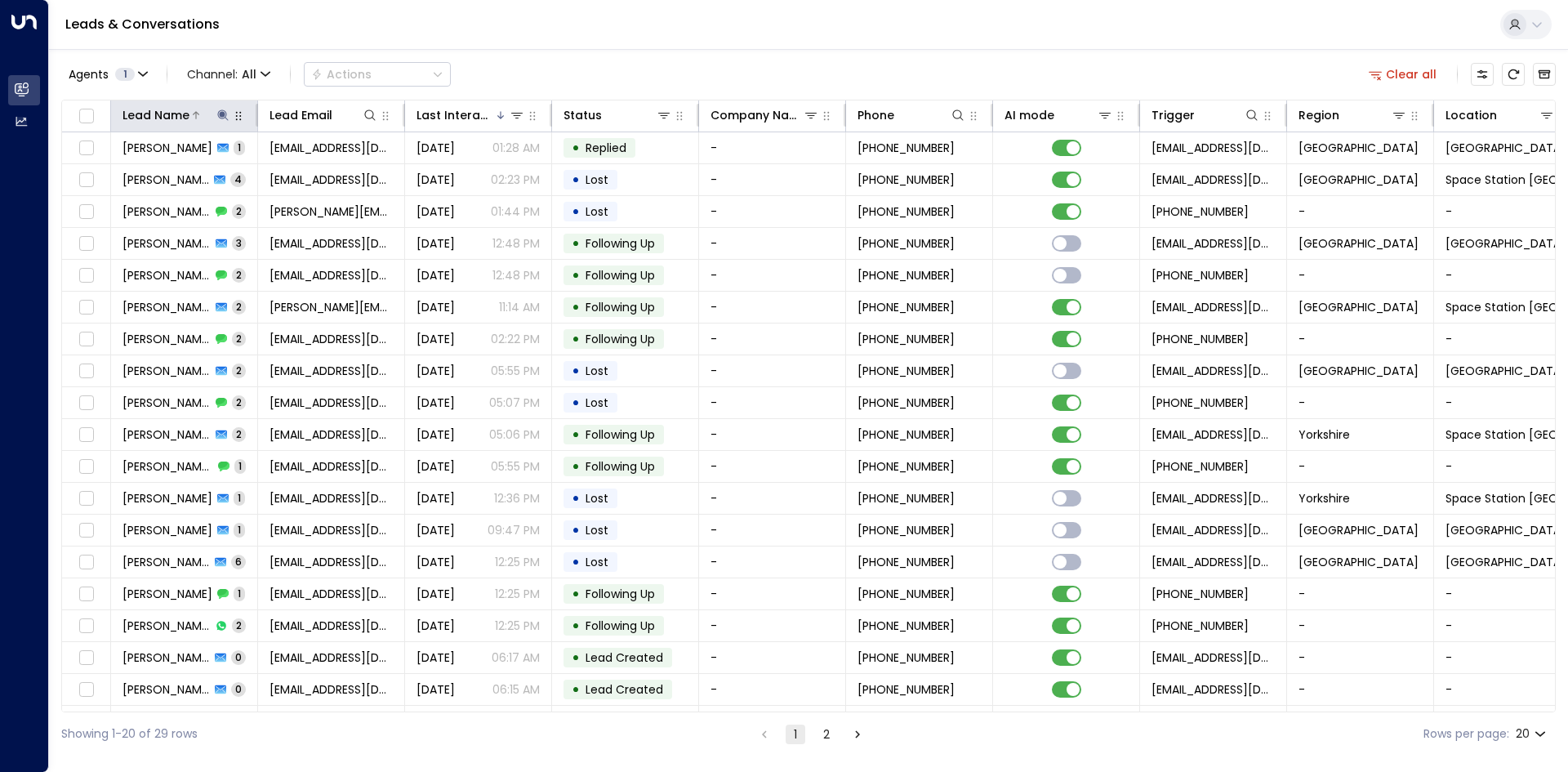
click at [226, 115] on icon at bounding box center [223, 114] width 11 height 11
drag, startPoint x: 323, startPoint y: 170, endPoint x: 214, endPoint y: 171, distance: 109.0
click at [317, 170] on button "button" at bounding box center [325, 175] width 21 height 21
click at [213, 171] on input "text" at bounding box center [223, 174] width 225 height 30
type input "*****"
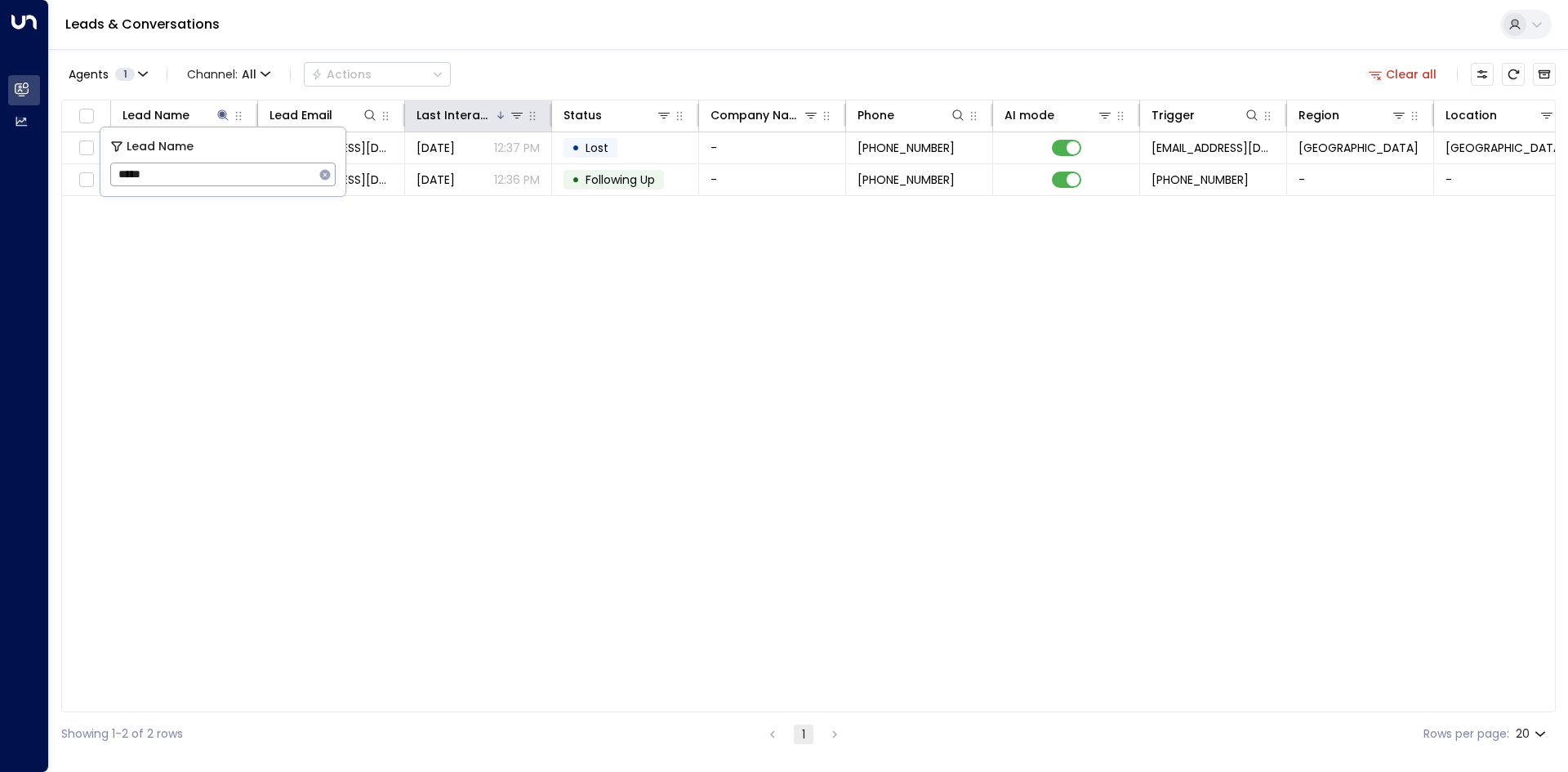
drag, startPoint x: 481, startPoint y: 51, endPoint x: 443, endPoint y: 103, distance: 64.4
click at [482, 51] on div "Agents 1 Channel: All Actions Clear all Lead Name Lead Email Last Interacted St…" at bounding box center [808, 402] width 1494 height 706
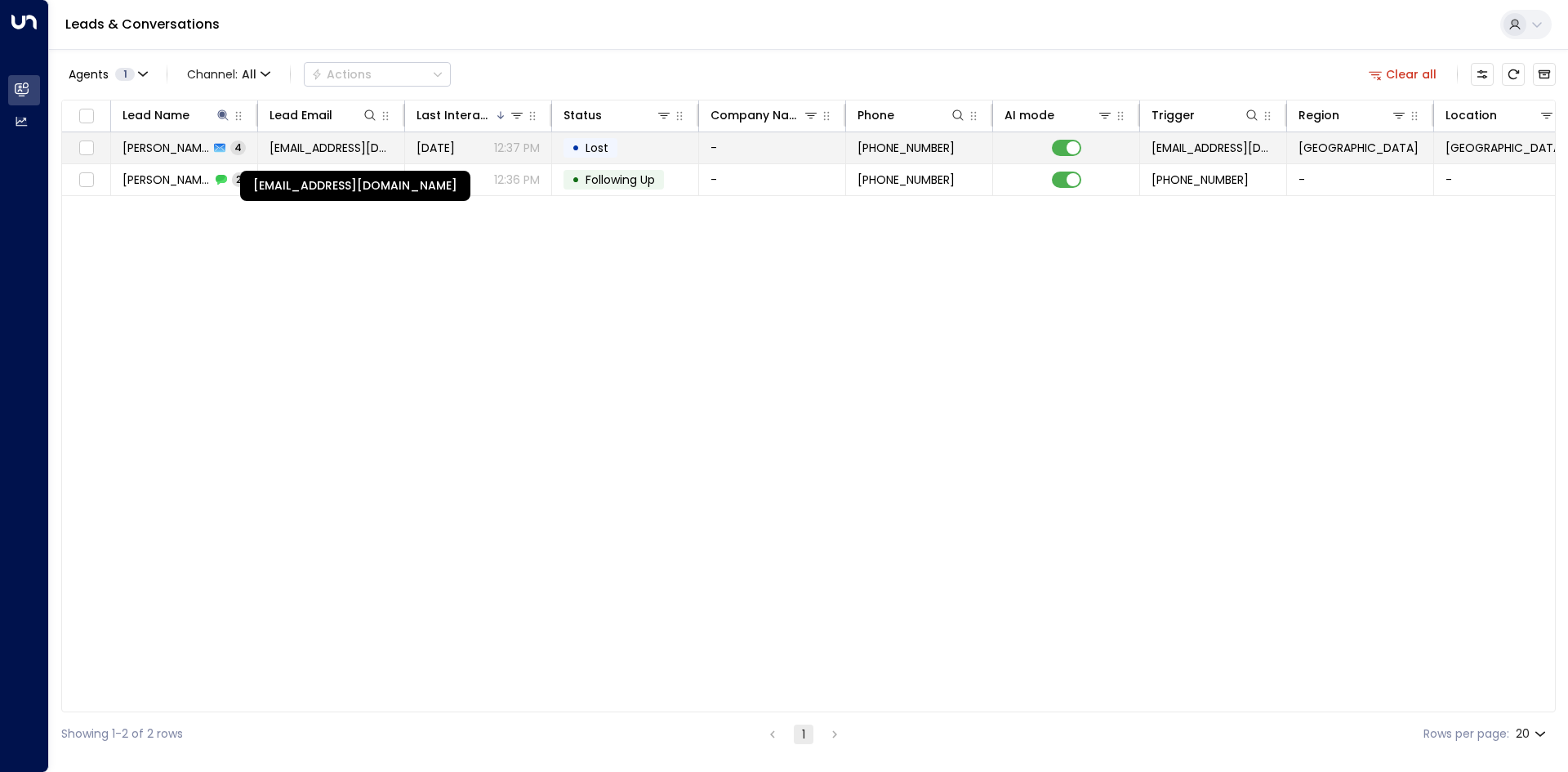
click at [320, 146] on span "[EMAIL_ADDRESS][DOMAIN_NAME]" at bounding box center [331, 147] width 123 height 16
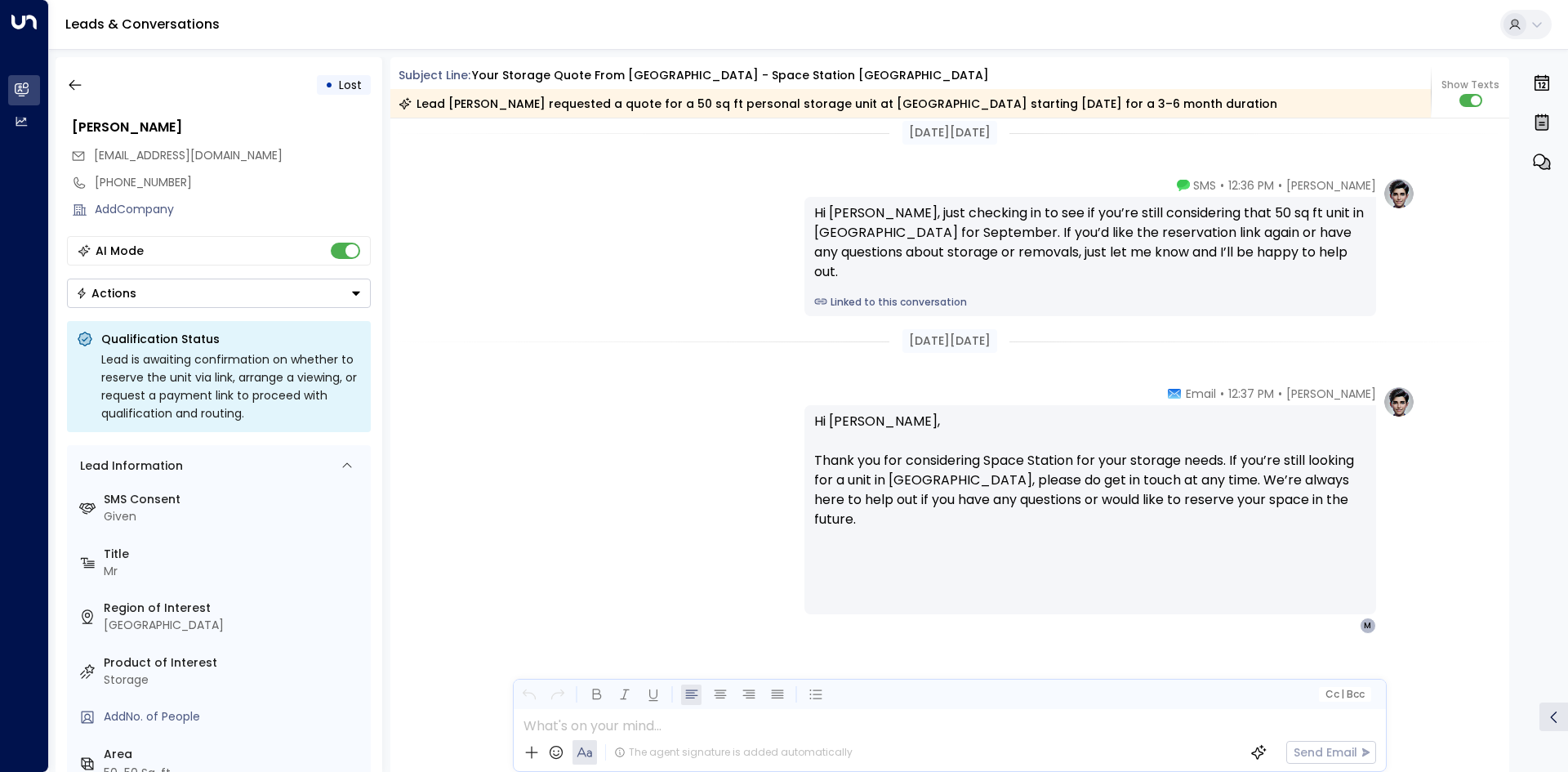
scroll to position [2802, 0]
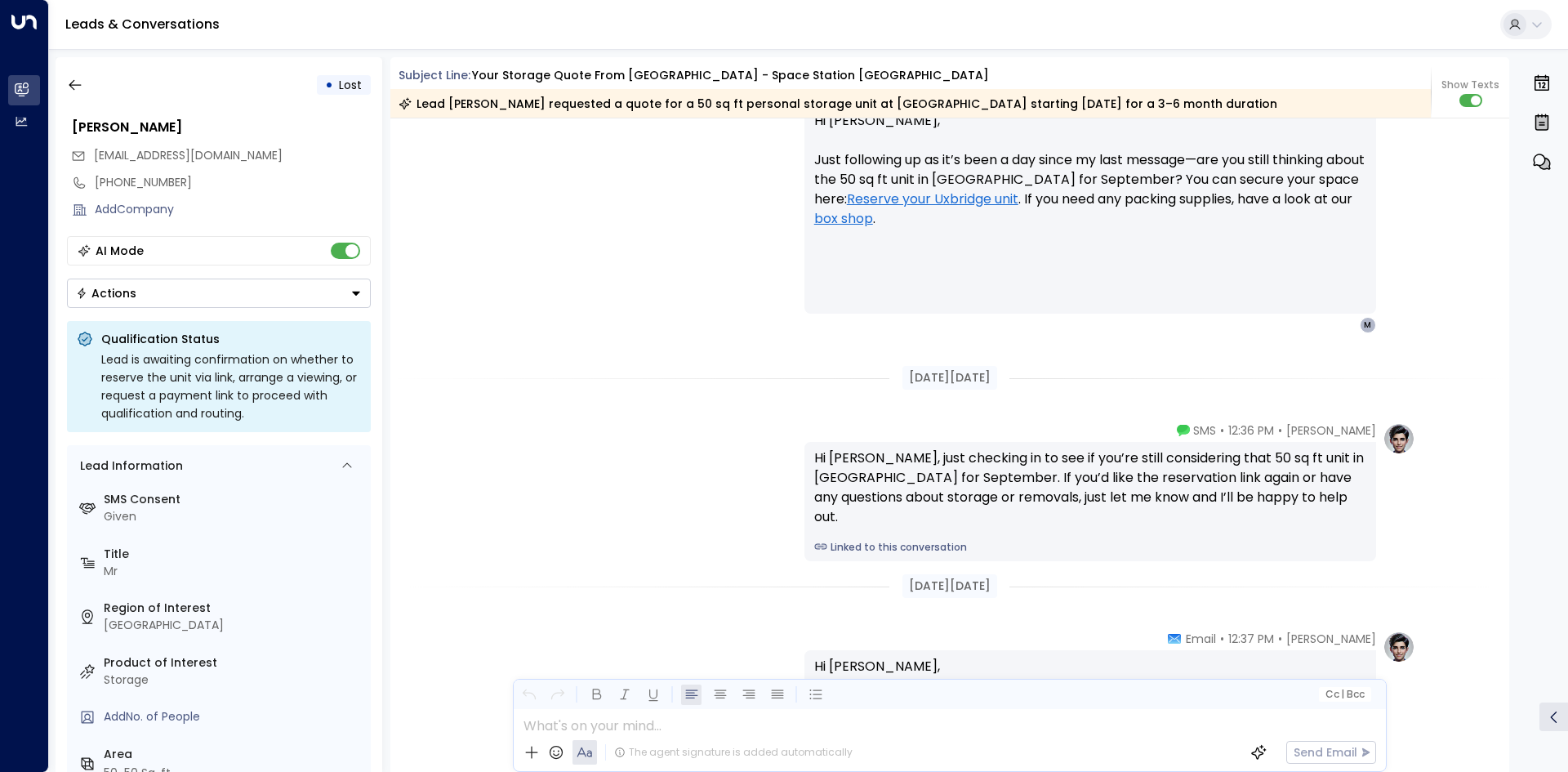
click at [97, 83] on div "• Lost" at bounding box center [218, 84] width 303 height 29
click at [85, 85] on button "button" at bounding box center [75, 84] width 29 height 29
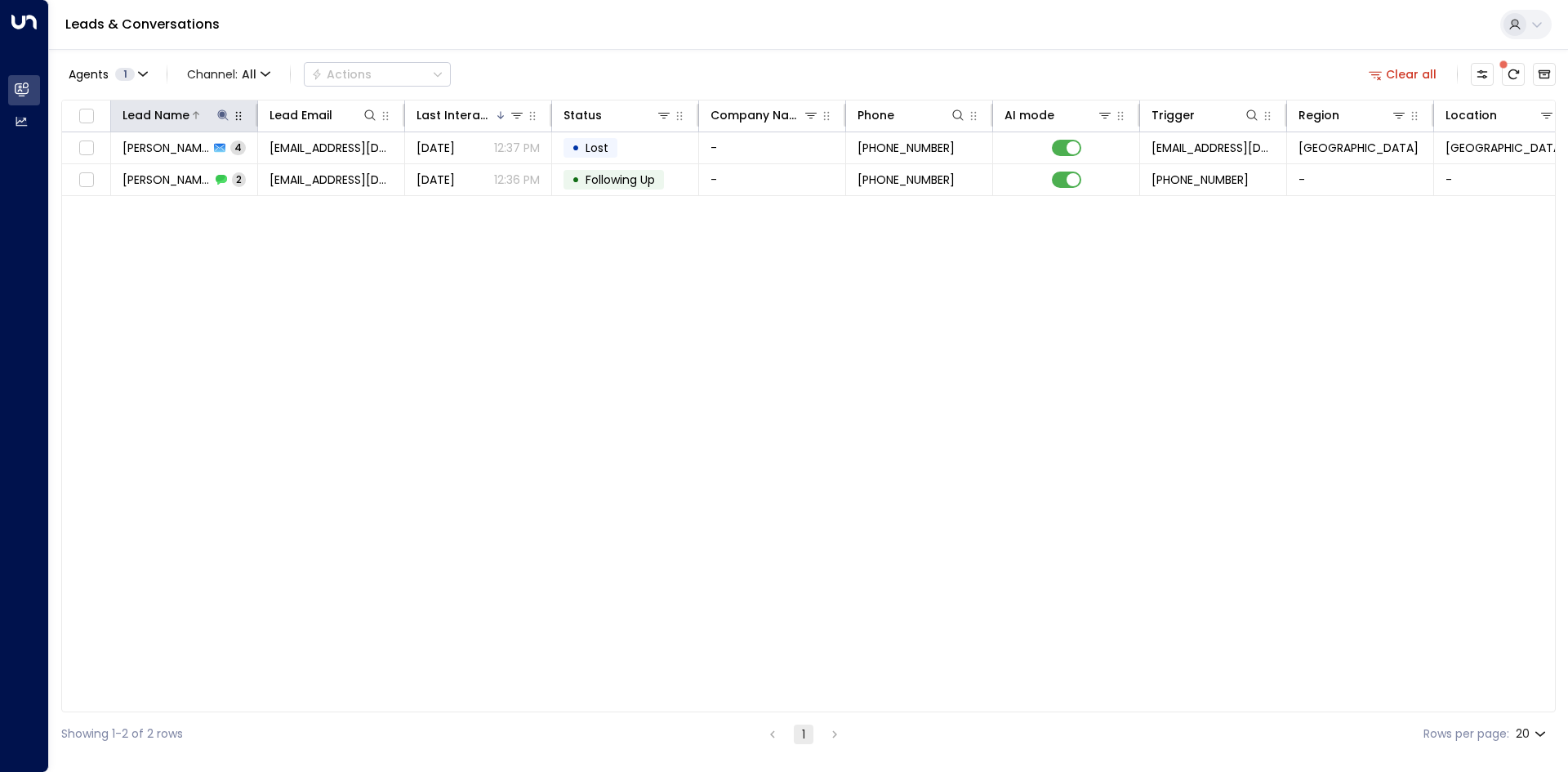
click at [221, 114] on icon at bounding box center [223, 114] width 11 height 11
drag, startPoint x: 321, startPoint y: 179, endPoint x: 286, endPoint y: 174, distance: 35.4
click at [322, 178] on icon "button" at bounding box center [325, 175] width 13 height 13
click at [256, 171] on input "text" at bounding box center [223, 174] width 225 height 30
type input "****"
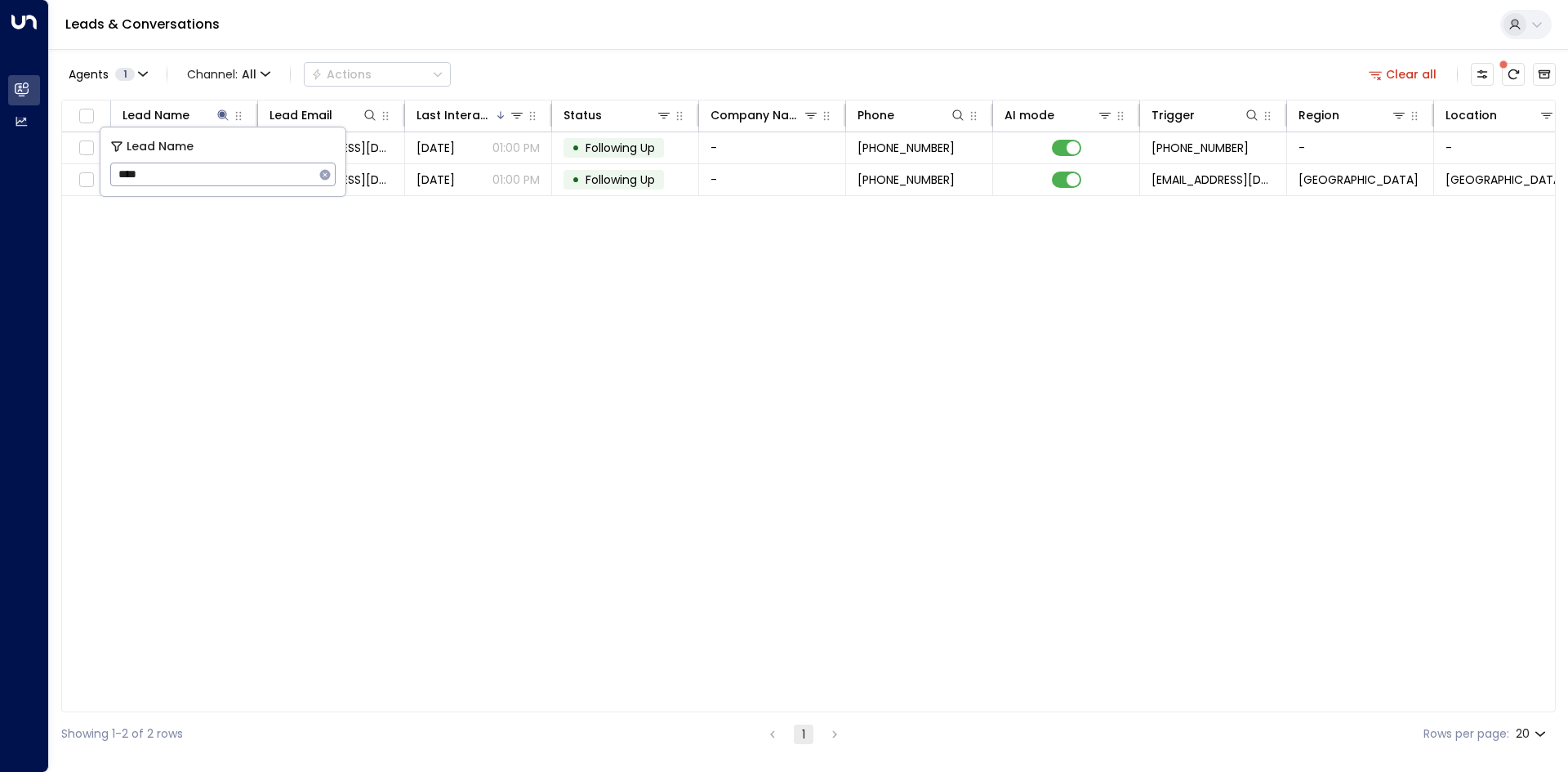
click at [311, 256] on div "Lead Name Lead Email Last Interacted Status Company Name Phone AI mode Trigger …" at bounding box center [808, 406] width 1494 height 612
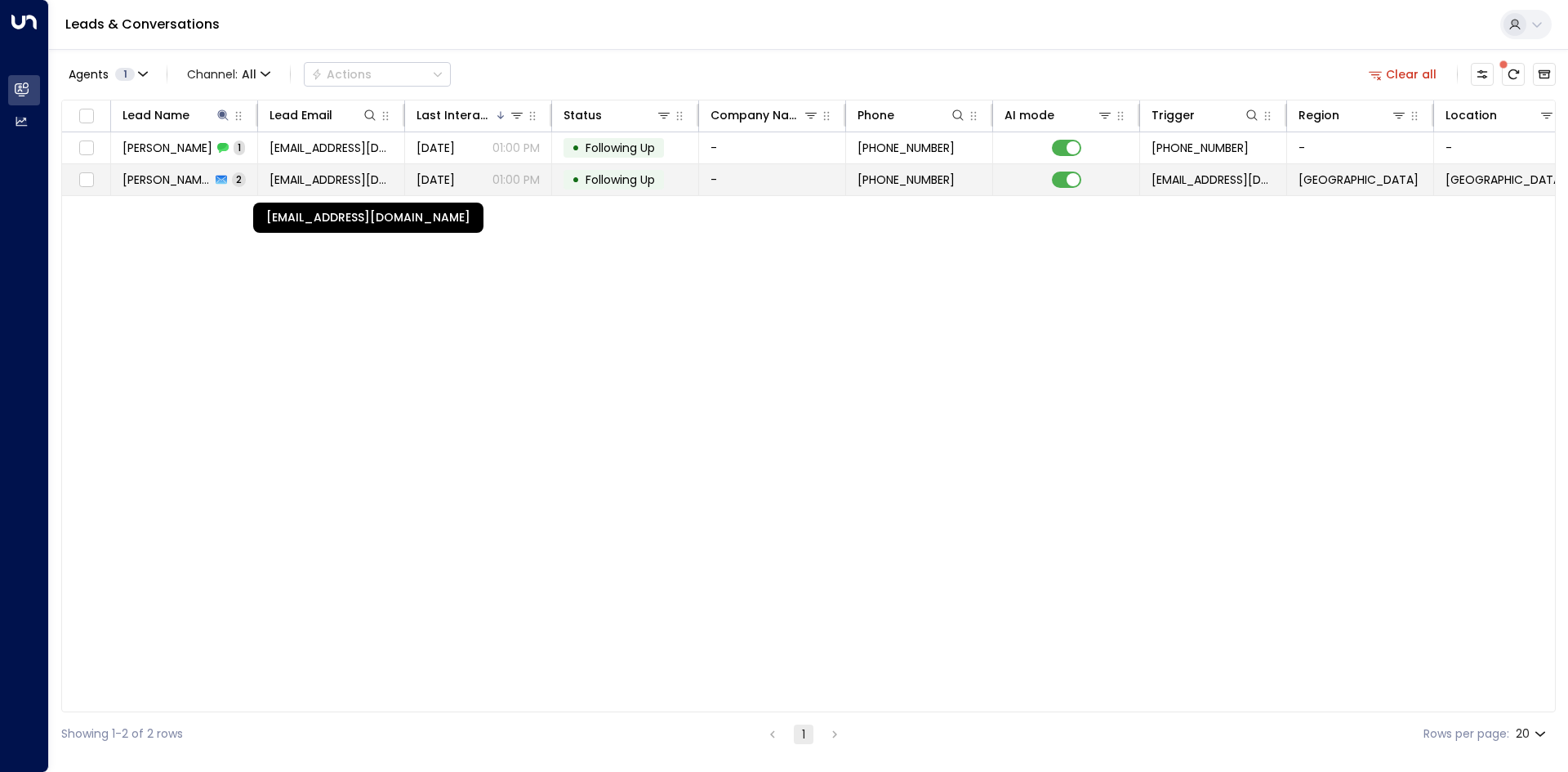
click at [292, 177] on span "[EMAIL_ADDRESS][DOMAIN_NAME]" at bounding box center [331, 179] width 123 height 16
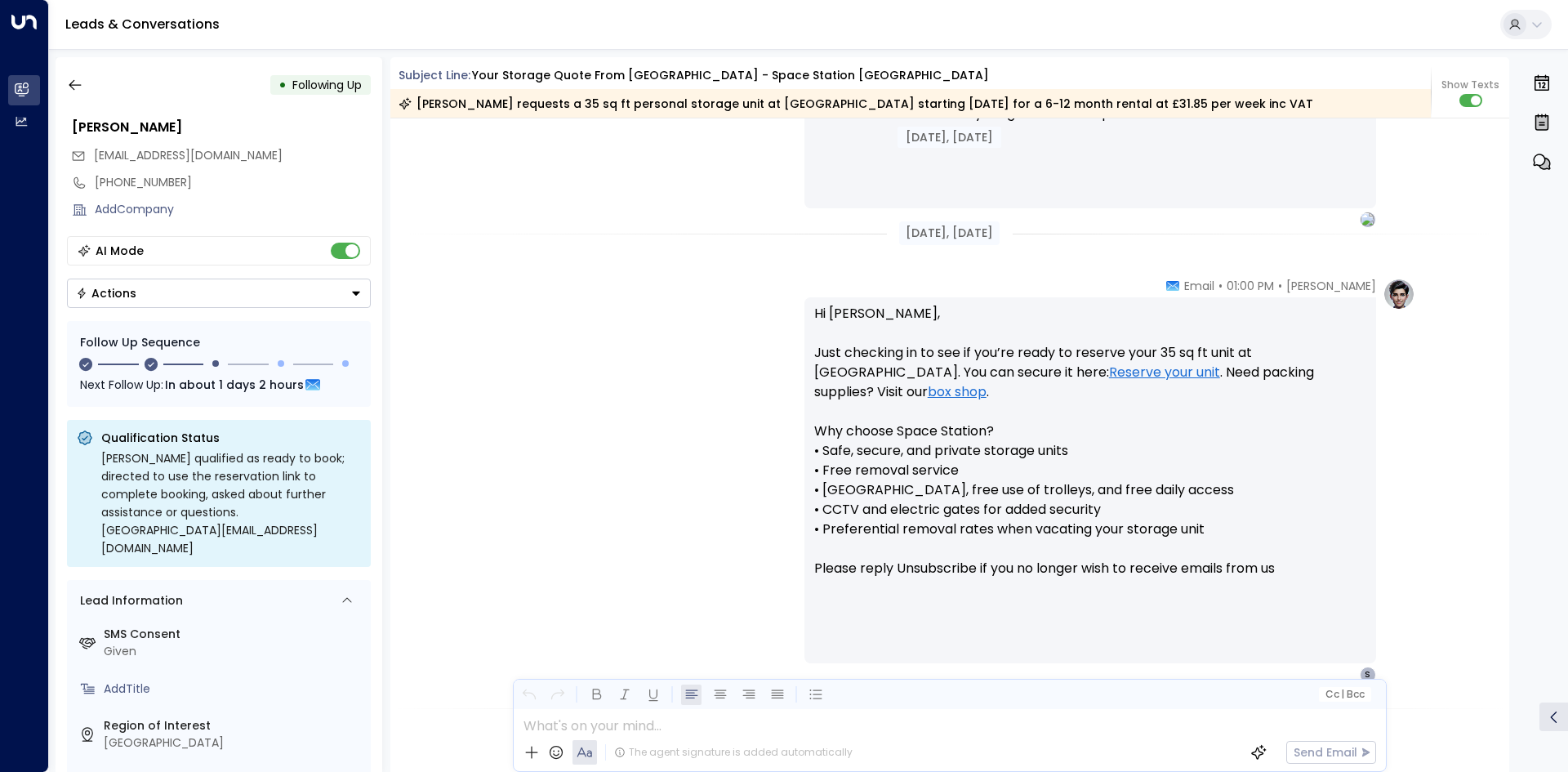
scroll to position [1458, 0]
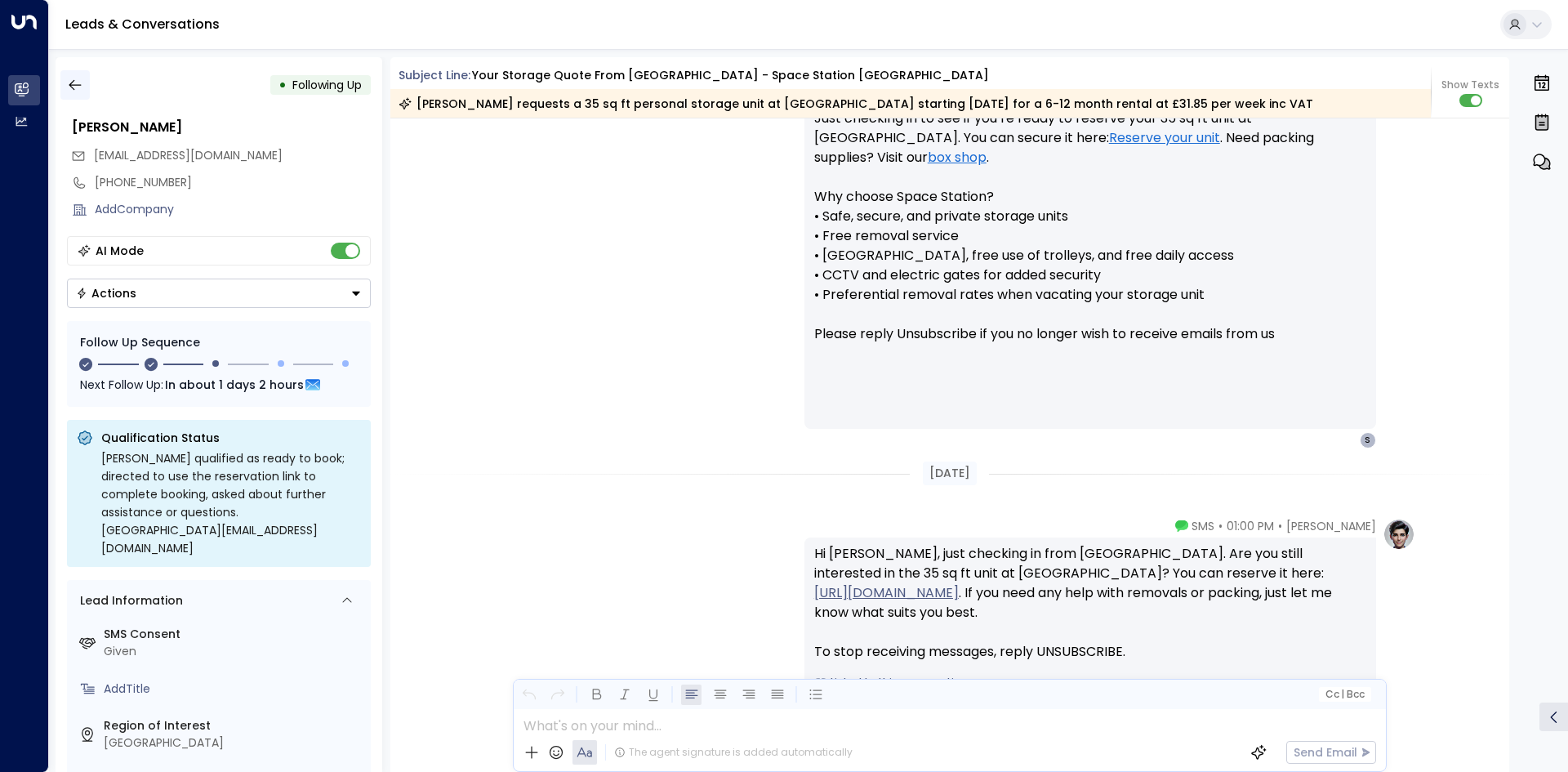
click at [76, 86] on icon "button" at bounding box center [75, 85] width 16 height 16
